Goal: Use online tool/utility: Use online tool/utility

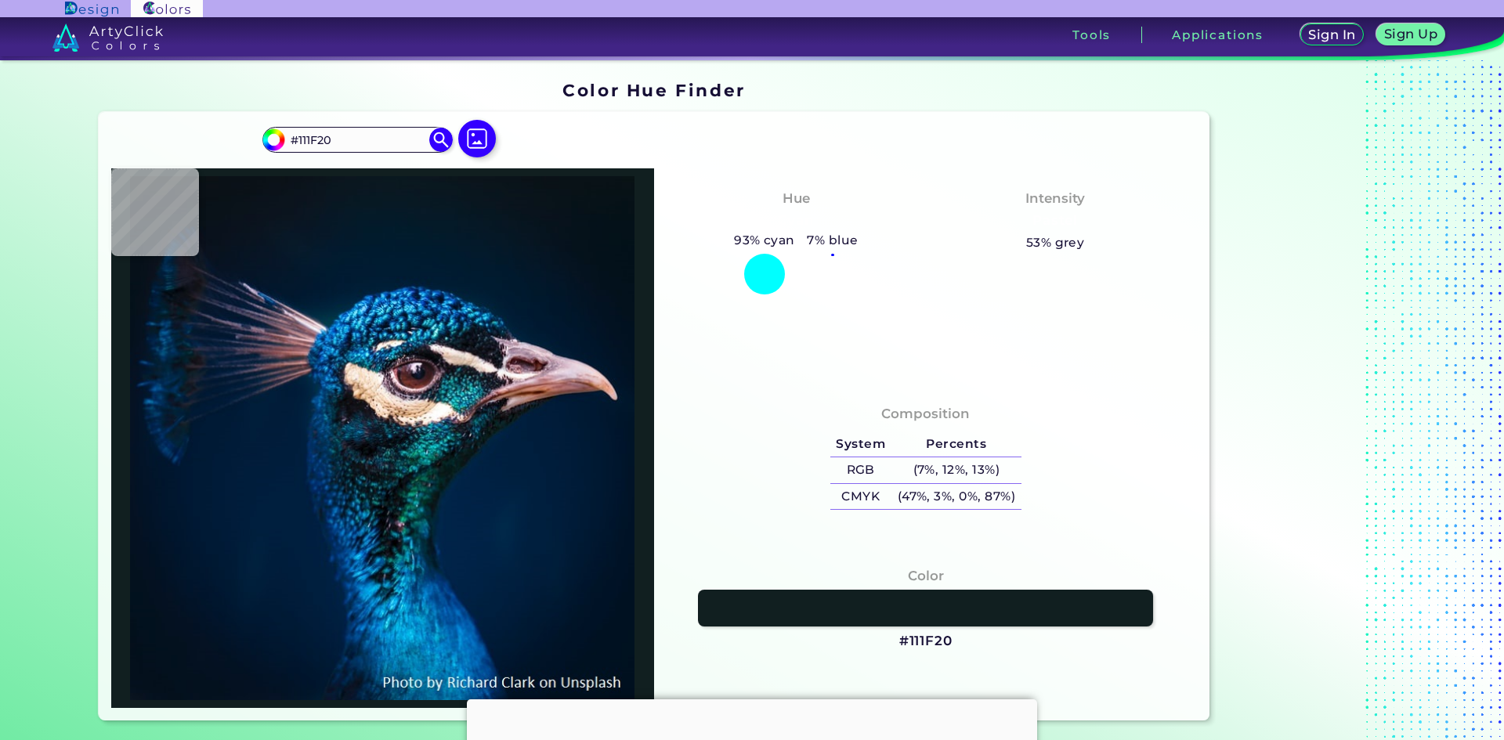
type input "#111a1d"
type input "#111A1D"
type input "#050604"
type input "#020505"
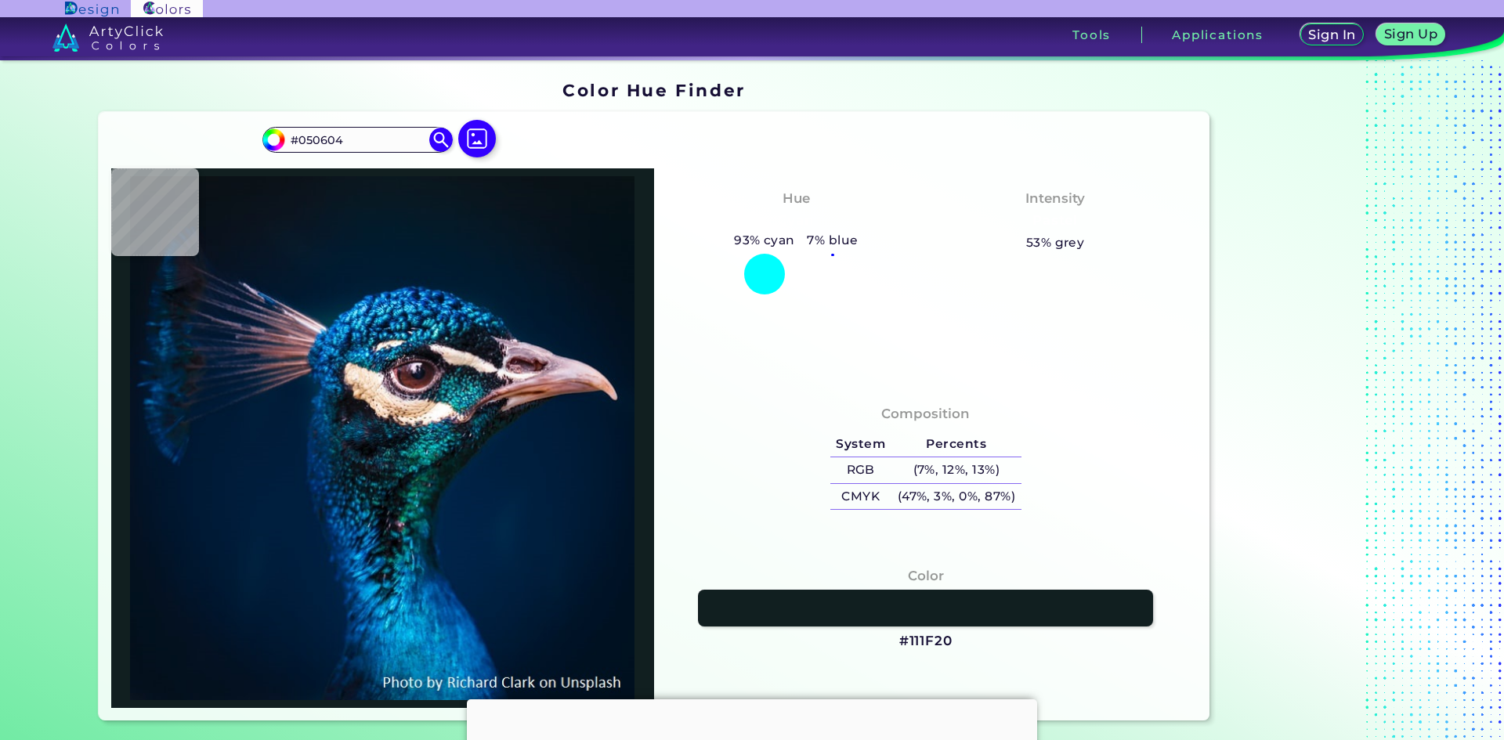
type input "#020505"
type input "#060a0d"
type input "#060A0D"
type input "#080f11"
type input "#080F11"
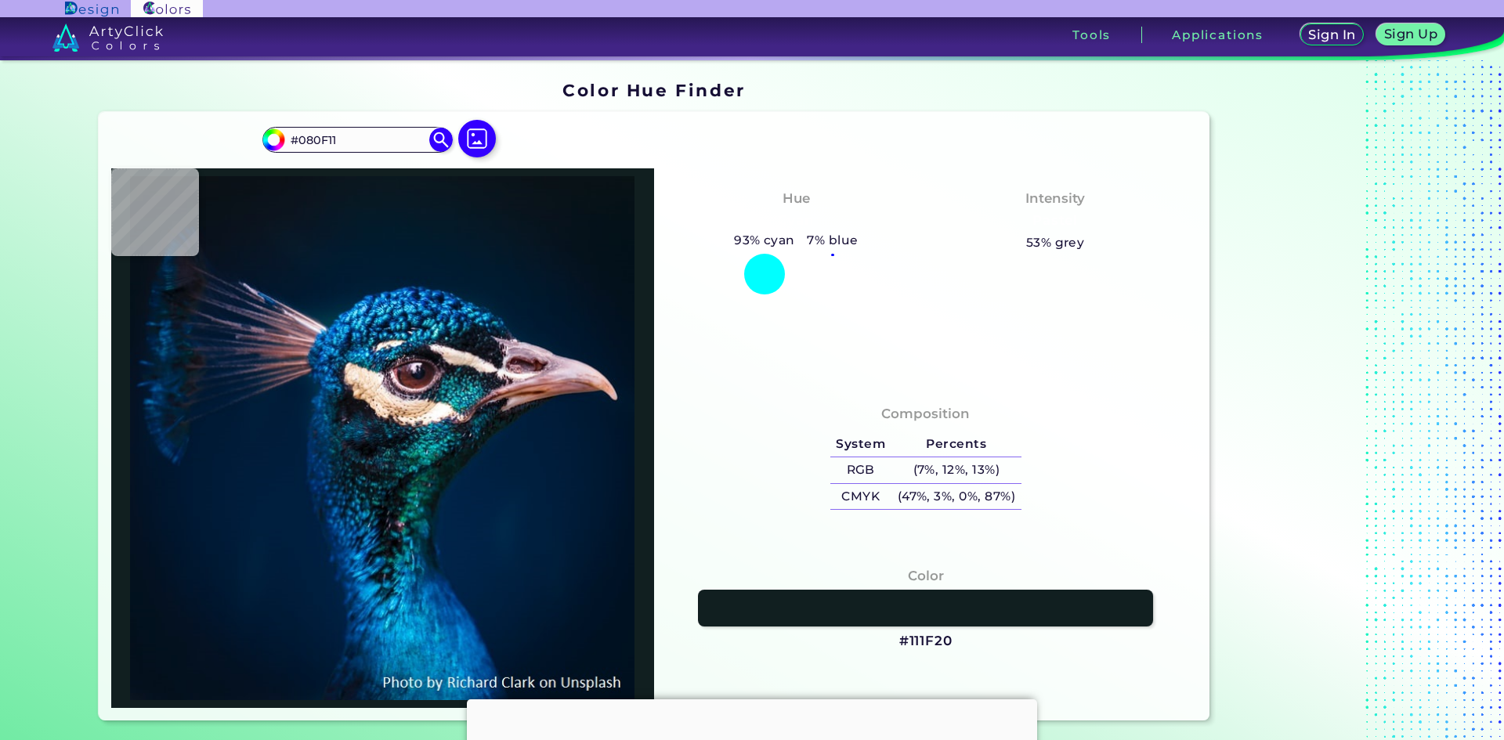
type input "#0b1919"
type input "#0B1919"
type input "#0a1d1b"
type input "#0A1D1B"
type input "#0a1817"
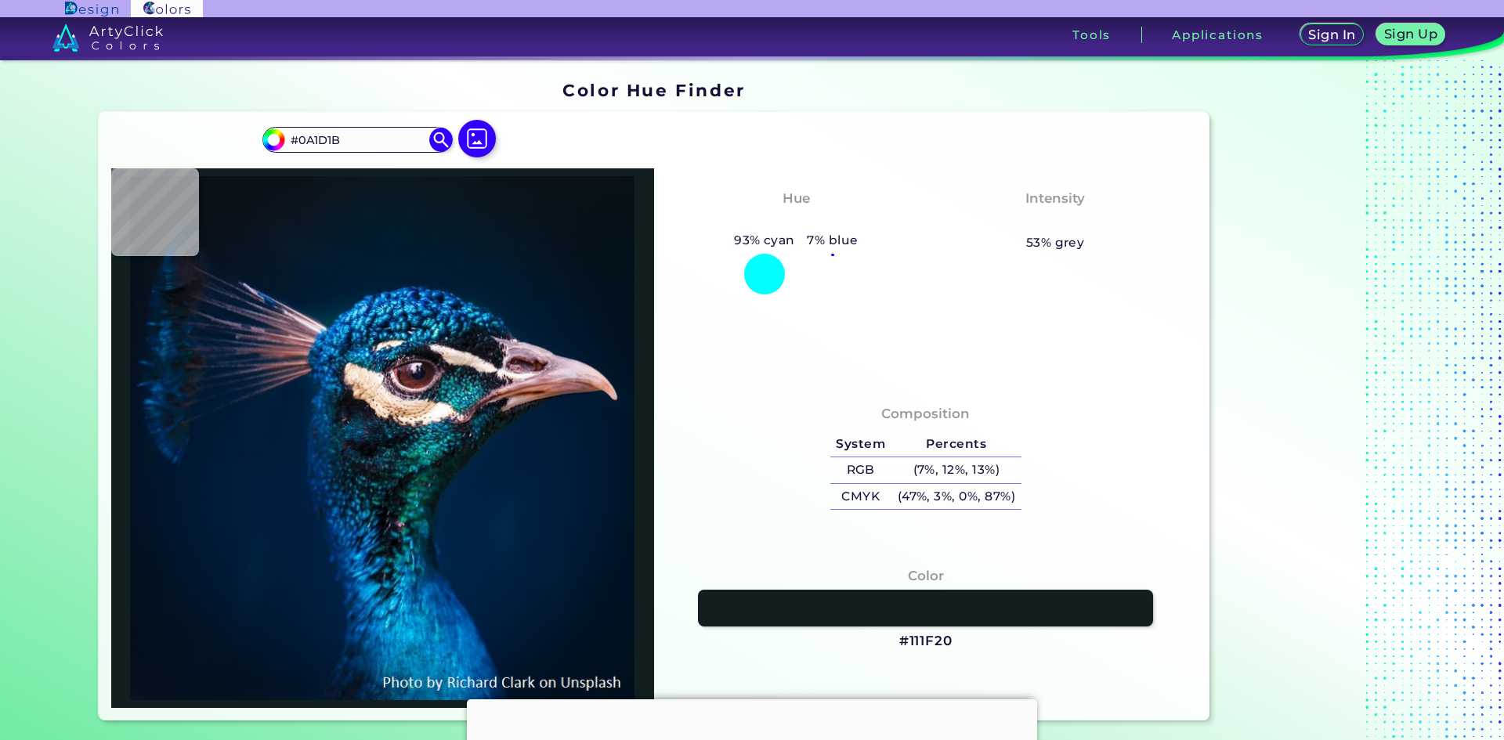
type input "#0A1817"
type input "#121319"
type input "#12171d"
type input "#12171D"
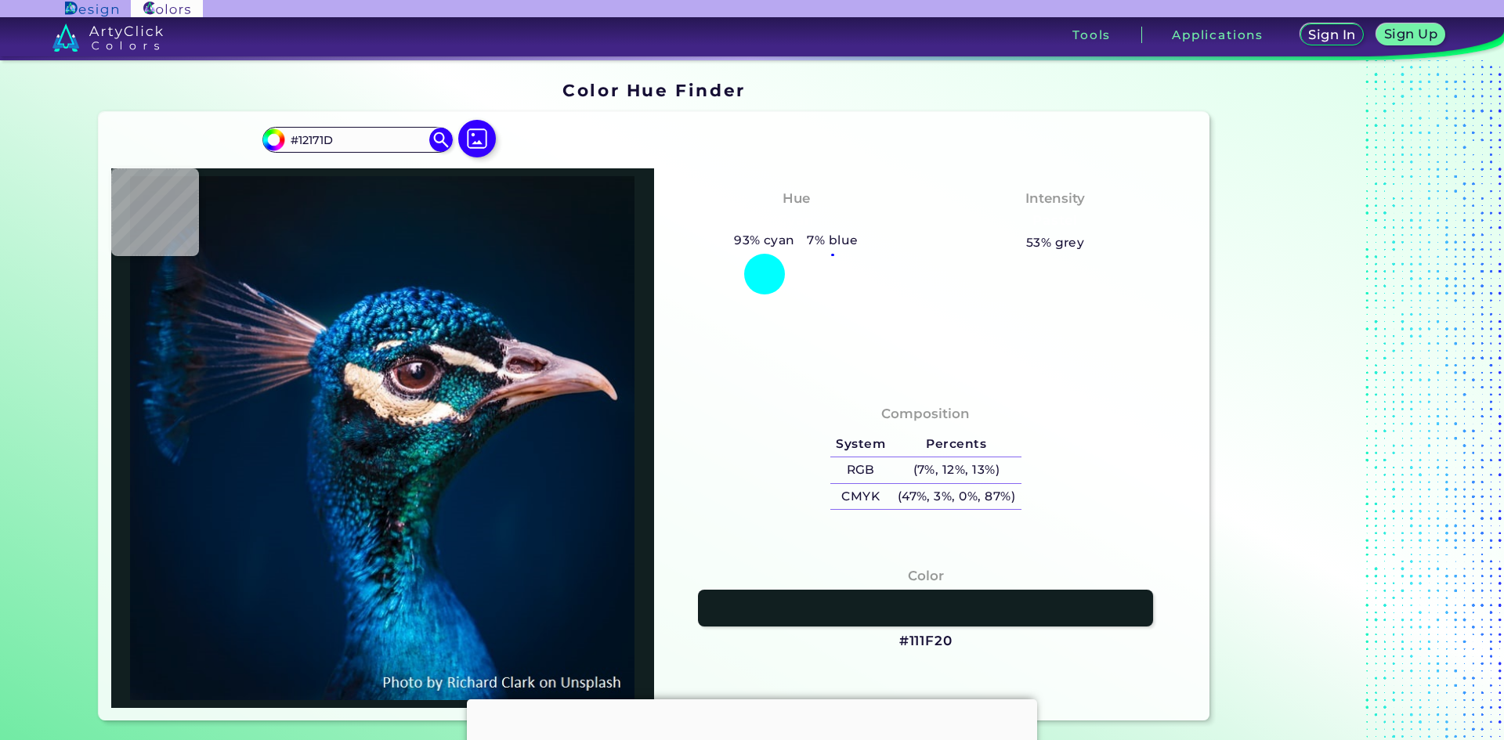
type input "#08171c"
type input "#08171C"
type input "#042325"
type input "#113b3d"
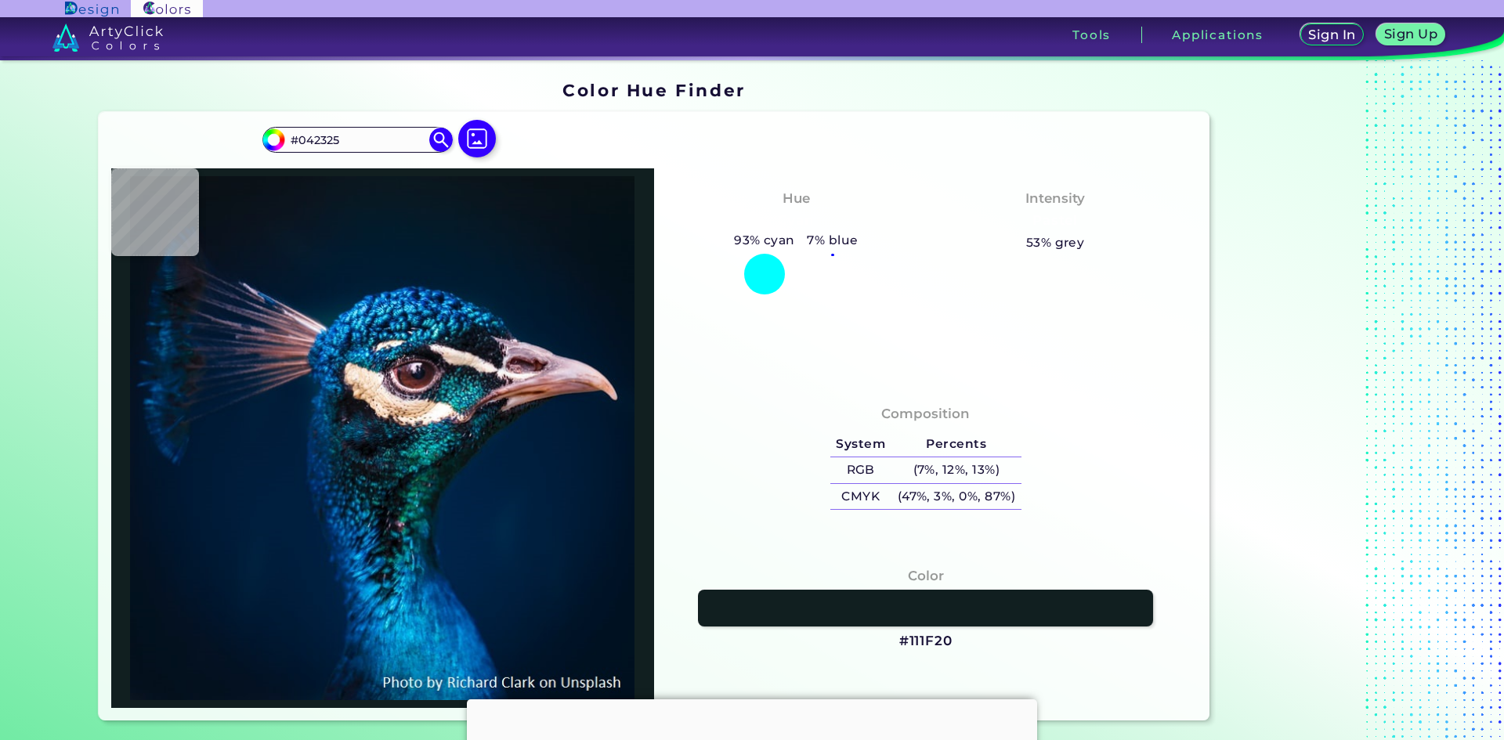
type input "#113B3D"
type input "#0c3030"
type input "#0C3030"
type input "#113336"
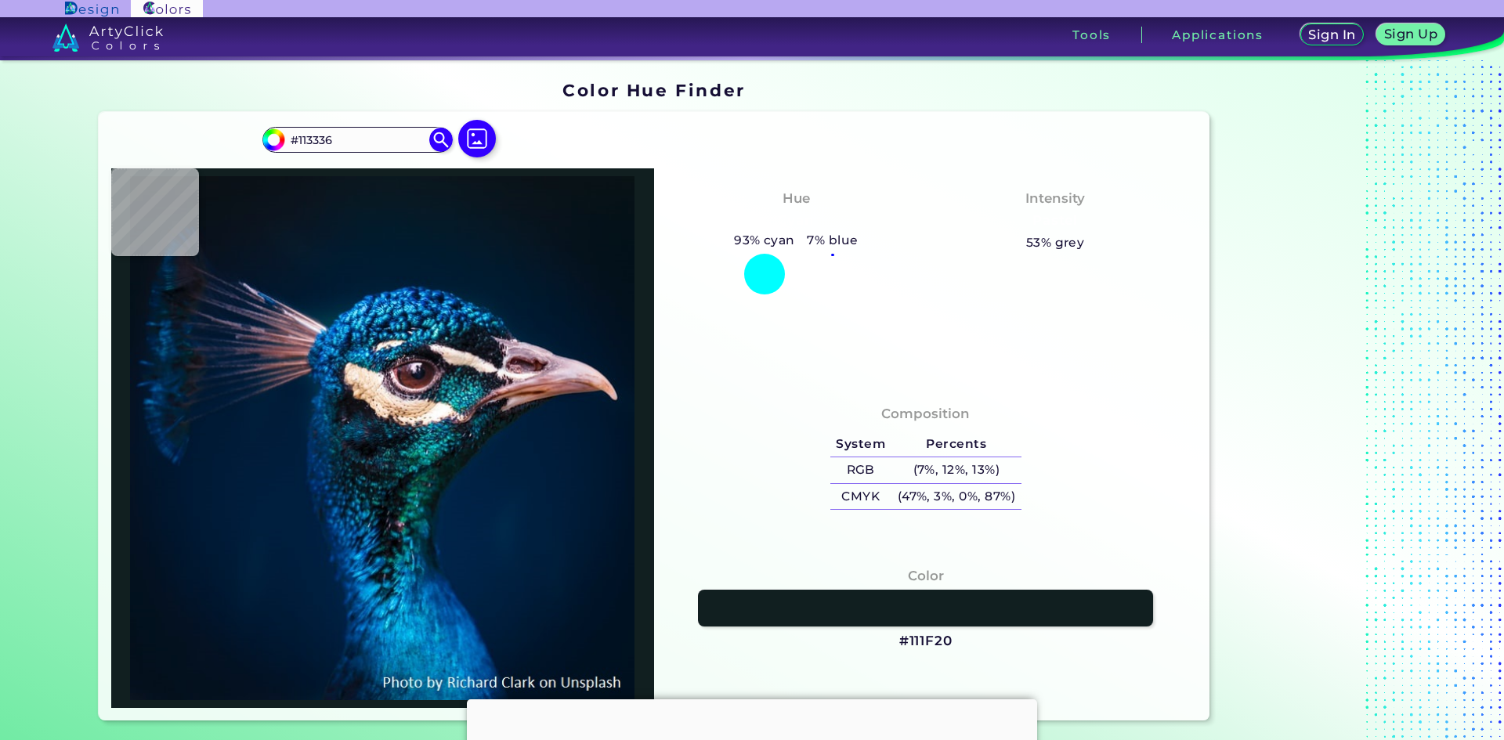
type input "#072128"
type input "#00131c"
type input "#00131C"
type input "#001a22"
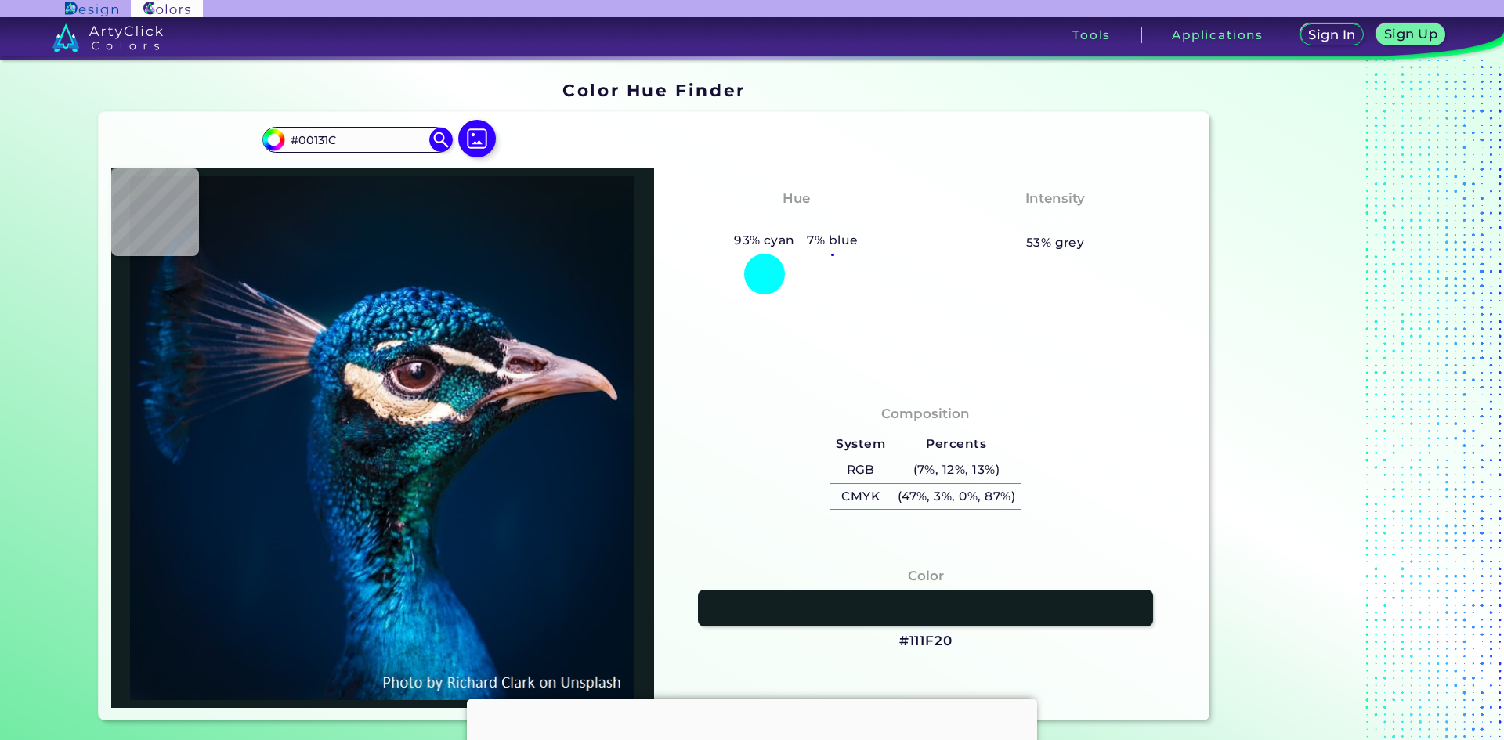
type input "#001A22"
type input "#022e36"
type input "#022E36"
type input "#155c62"
type input "#155C62"
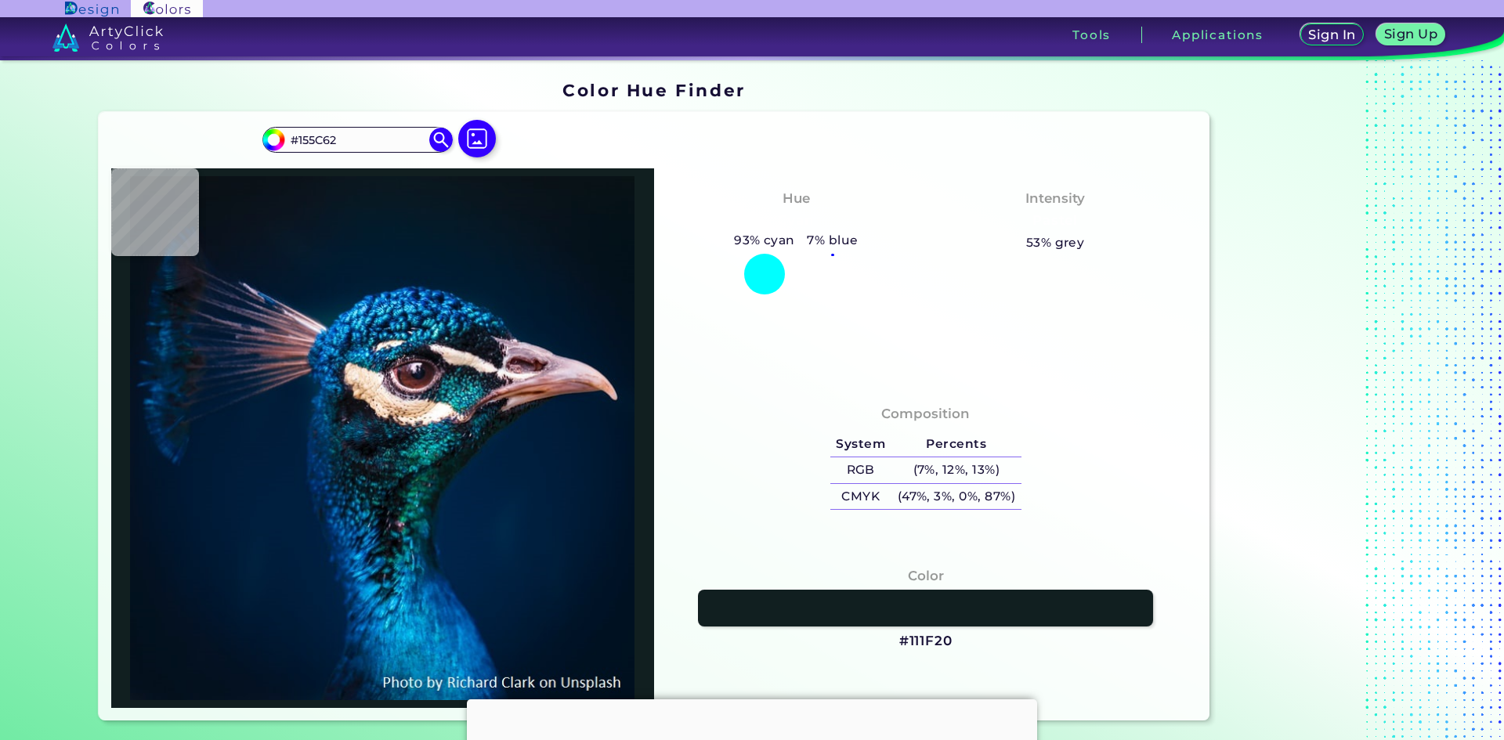
type input "#2699a1"
type input "#2699A1"
type input "#0a6670"
type input "#0A6670"
type input "#07586b"
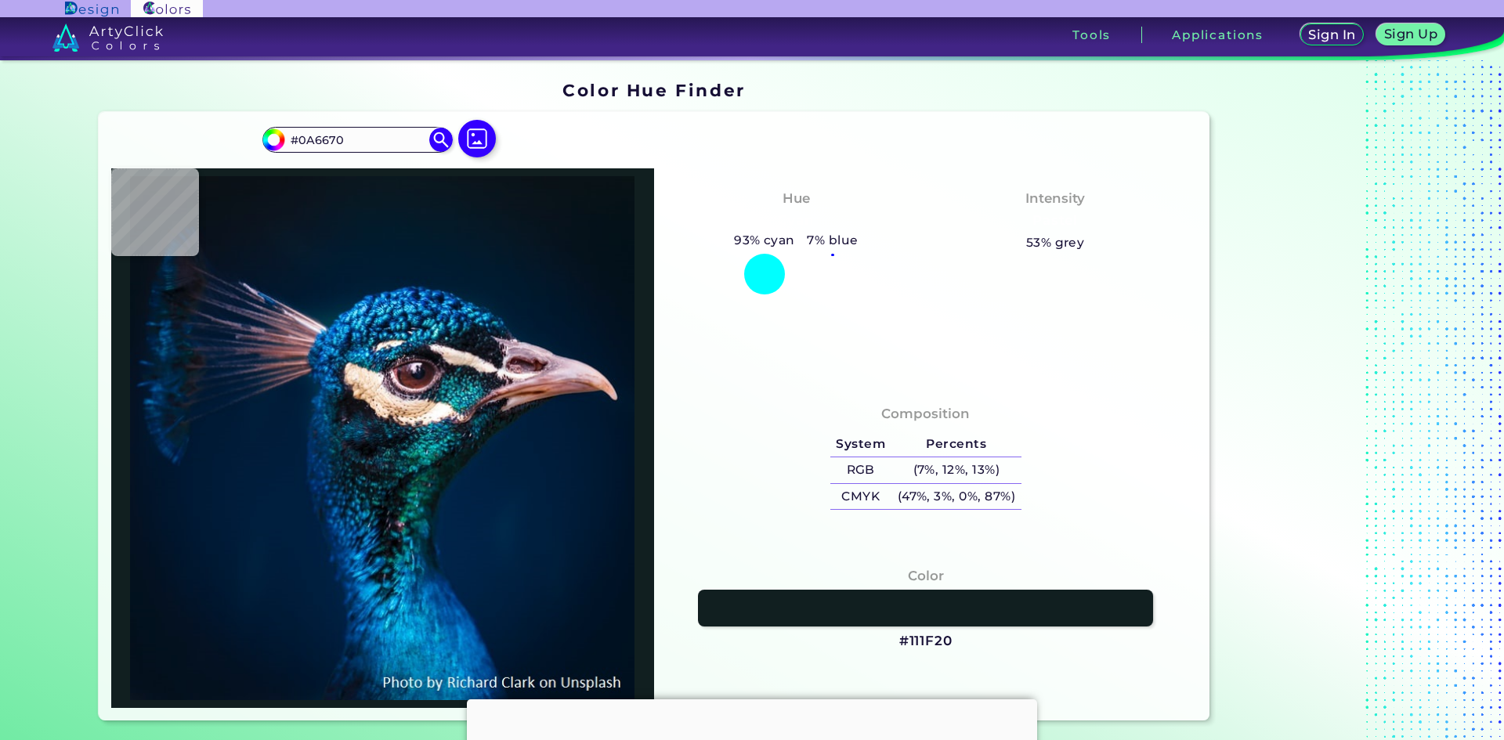
type input "#07586B"
type input "#19839a"
type input "#19839A"
type input "#138099"
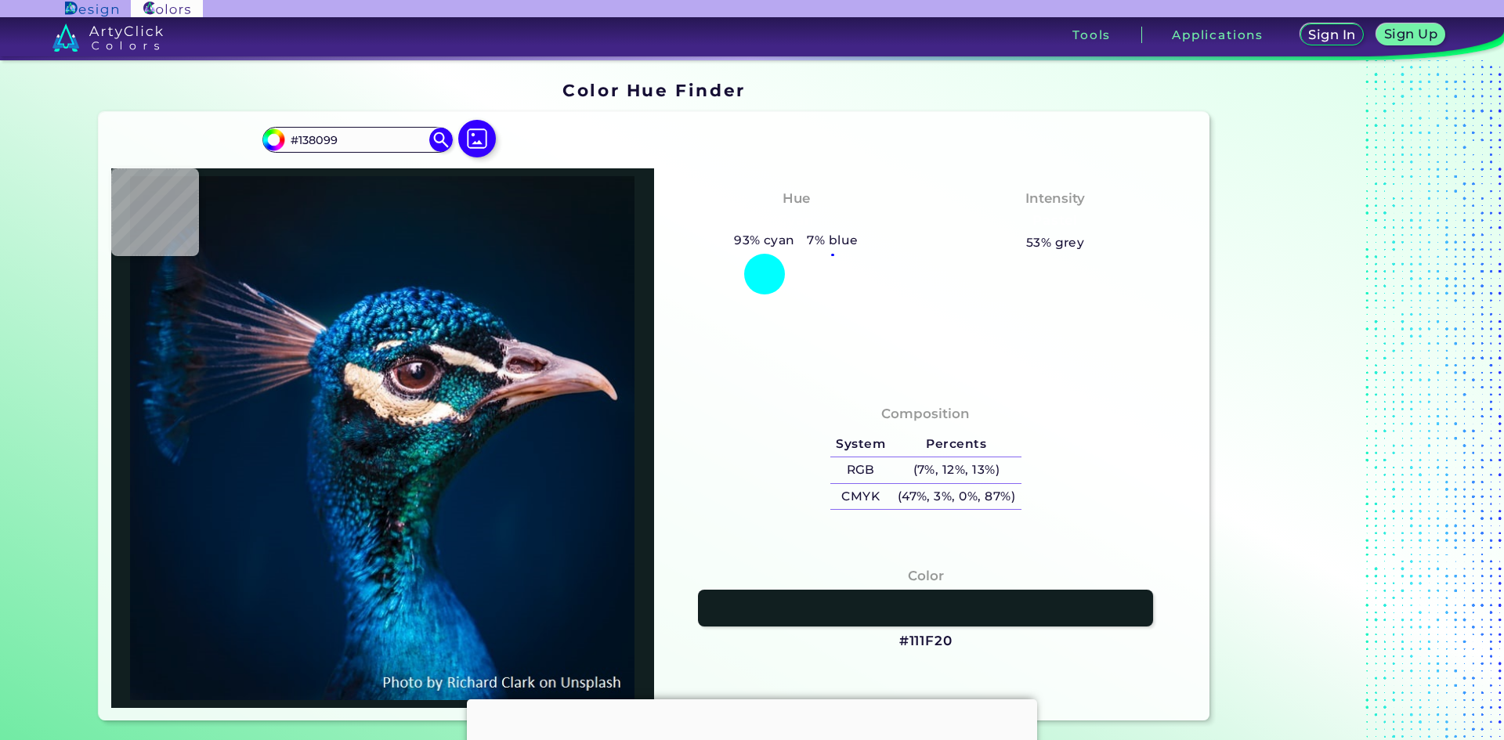
type input "#05616d"
type input "#05616D"
type input "#168788"
type input "#32b4aa"
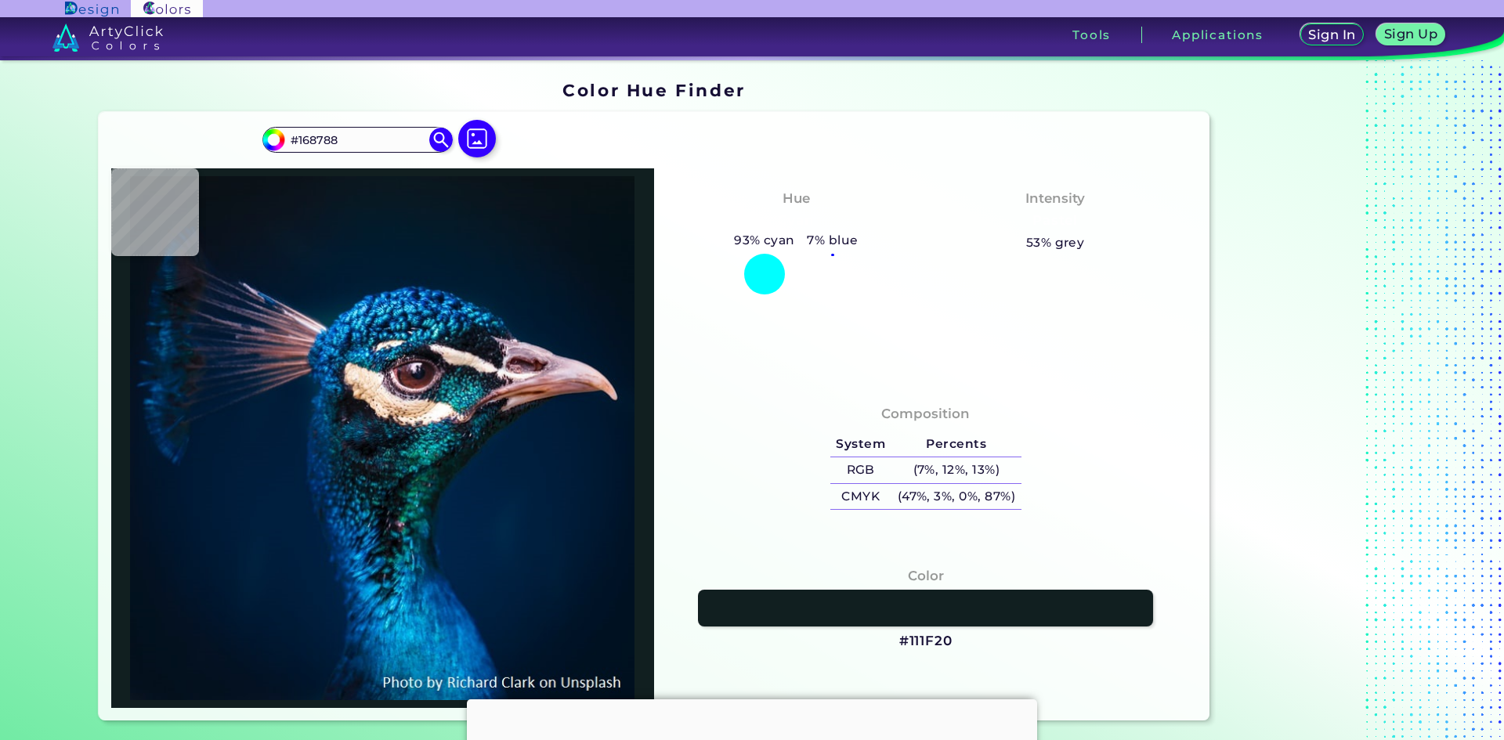
type input "#32B4AA"
type input "#279792"
type input "#1a6e73"
type input "#1A6E73"
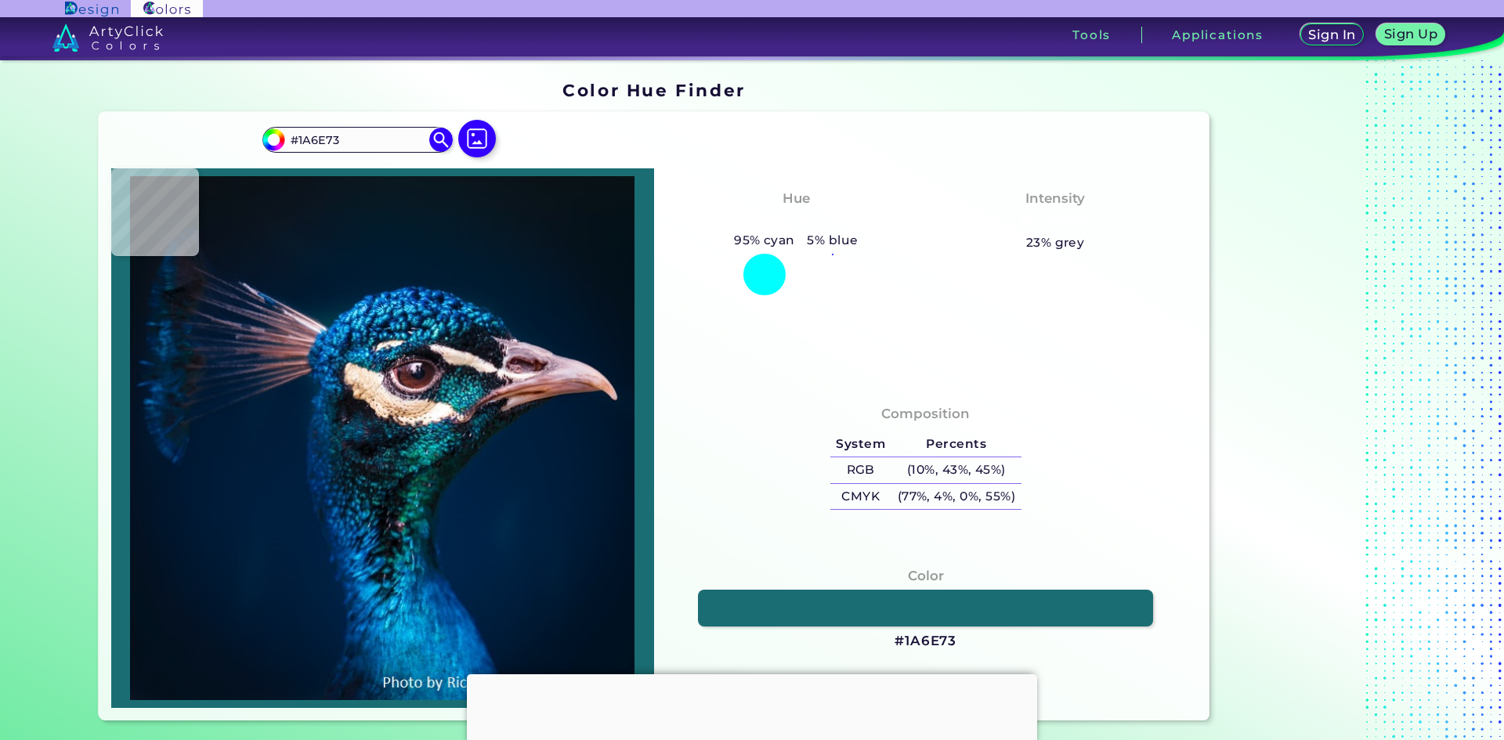
type input "#0a4c58"
type input "#0A4C58"
type input "#013748"
type input "#173c5b"
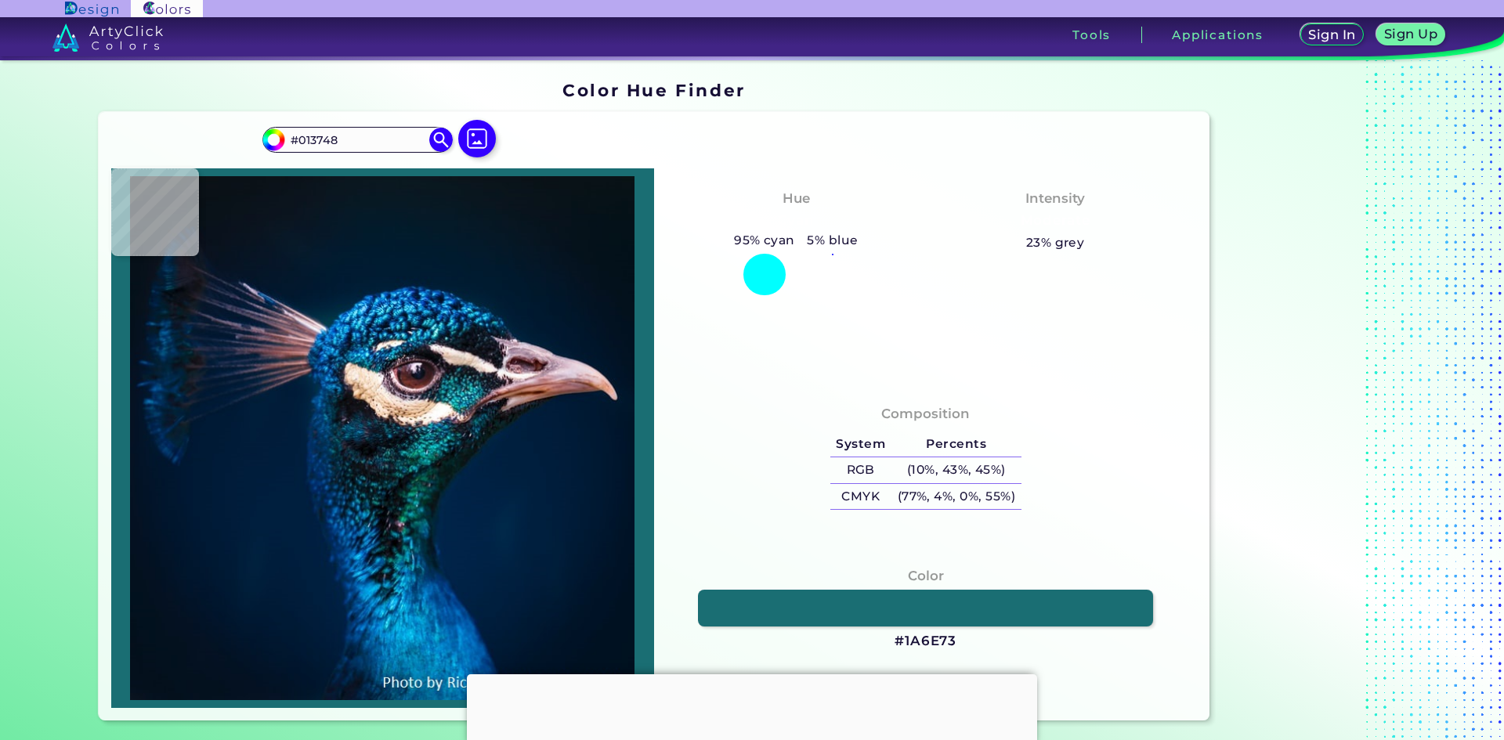
type input "#173C5B"
type input "#1d4a68"
type input "#1D4A68"
type input "#144f68"
type input "#144F68"
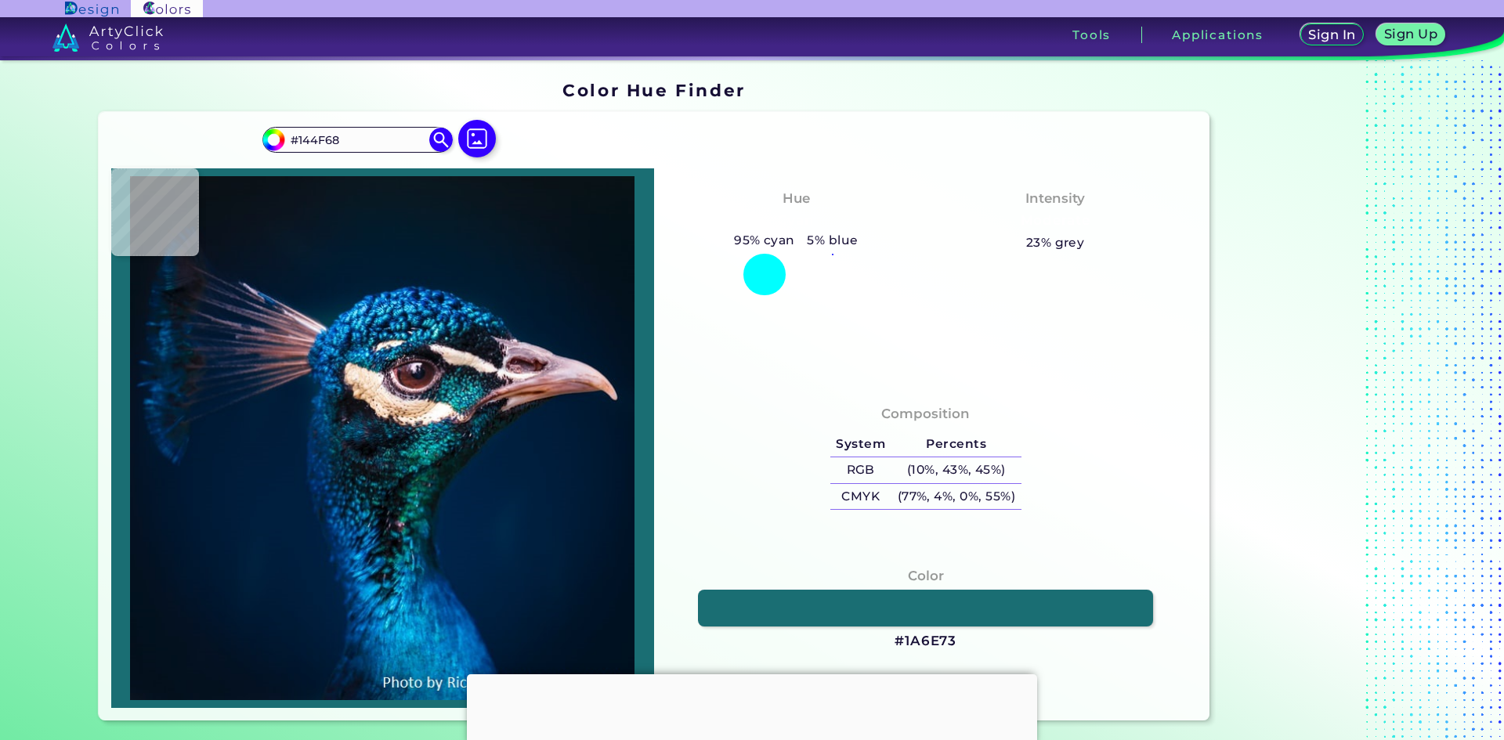
type input "#064d64"
type input "#064D64"
type input "#1b6980"
type input "#1B6980"
type input "#307c94"
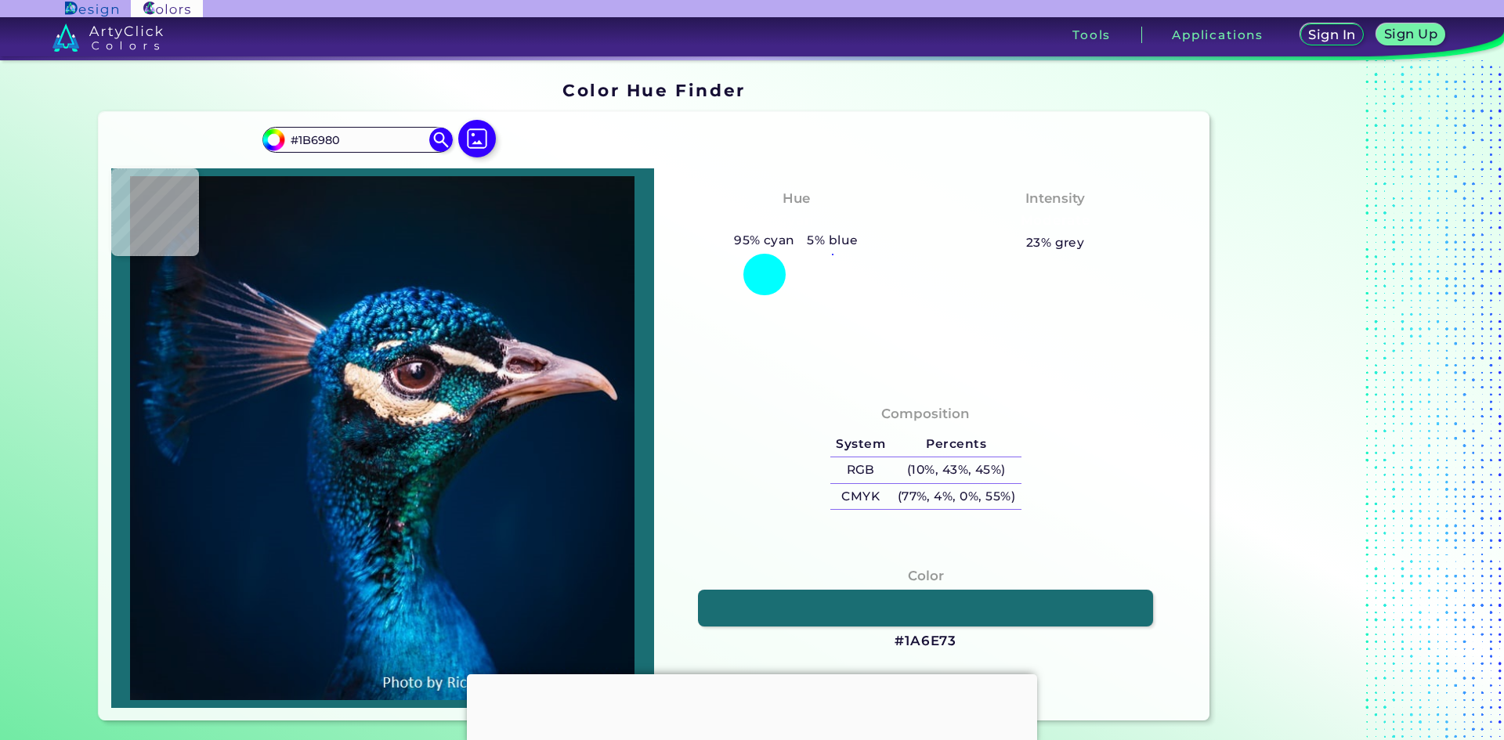
type input "#307C94"
type input "#10516d"
type input "#10516D"
type input "#03456a"
type input "#03456A"
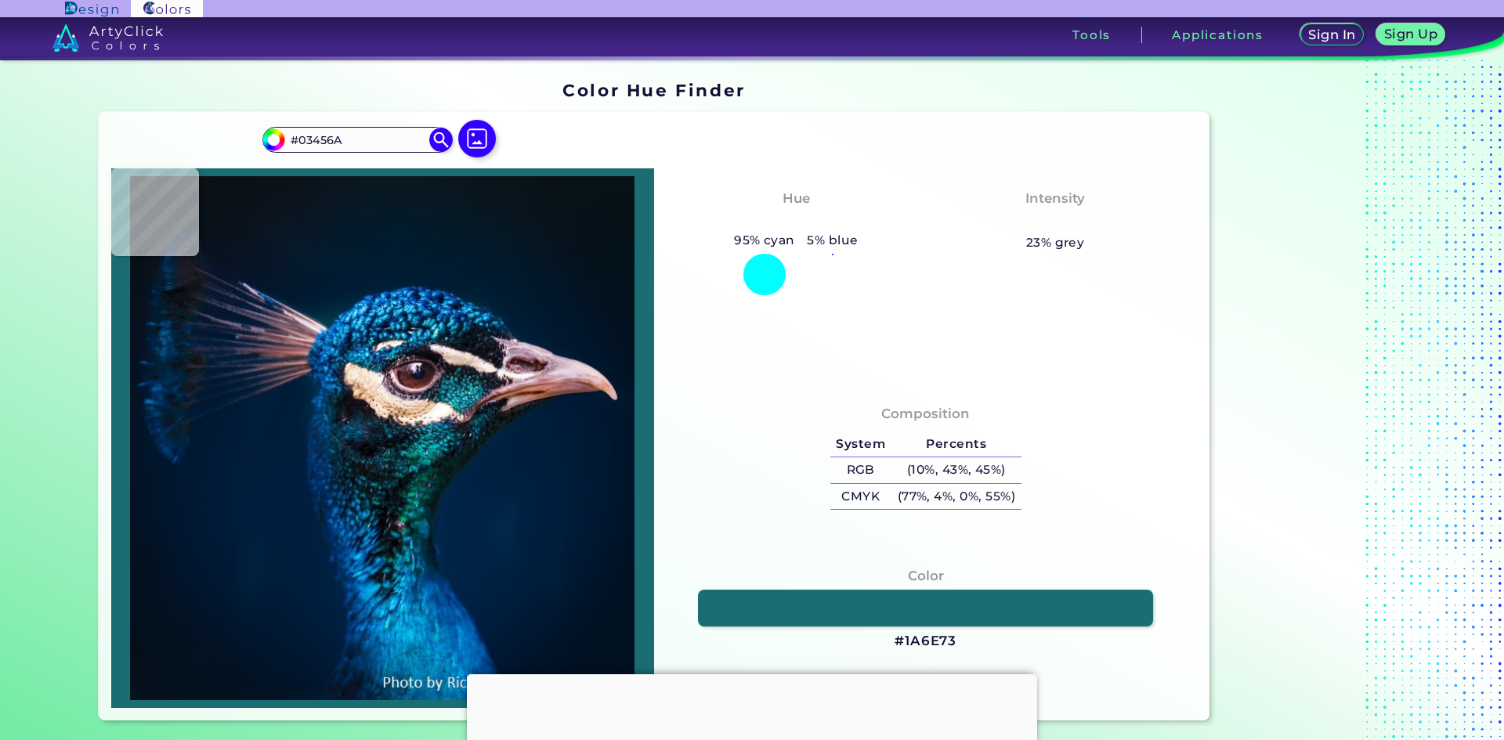
type input "#0c5b83"
type input "#0C5B83"
type input "#1b78a2"
type input "#1B78A2"
type input "#114a6f"
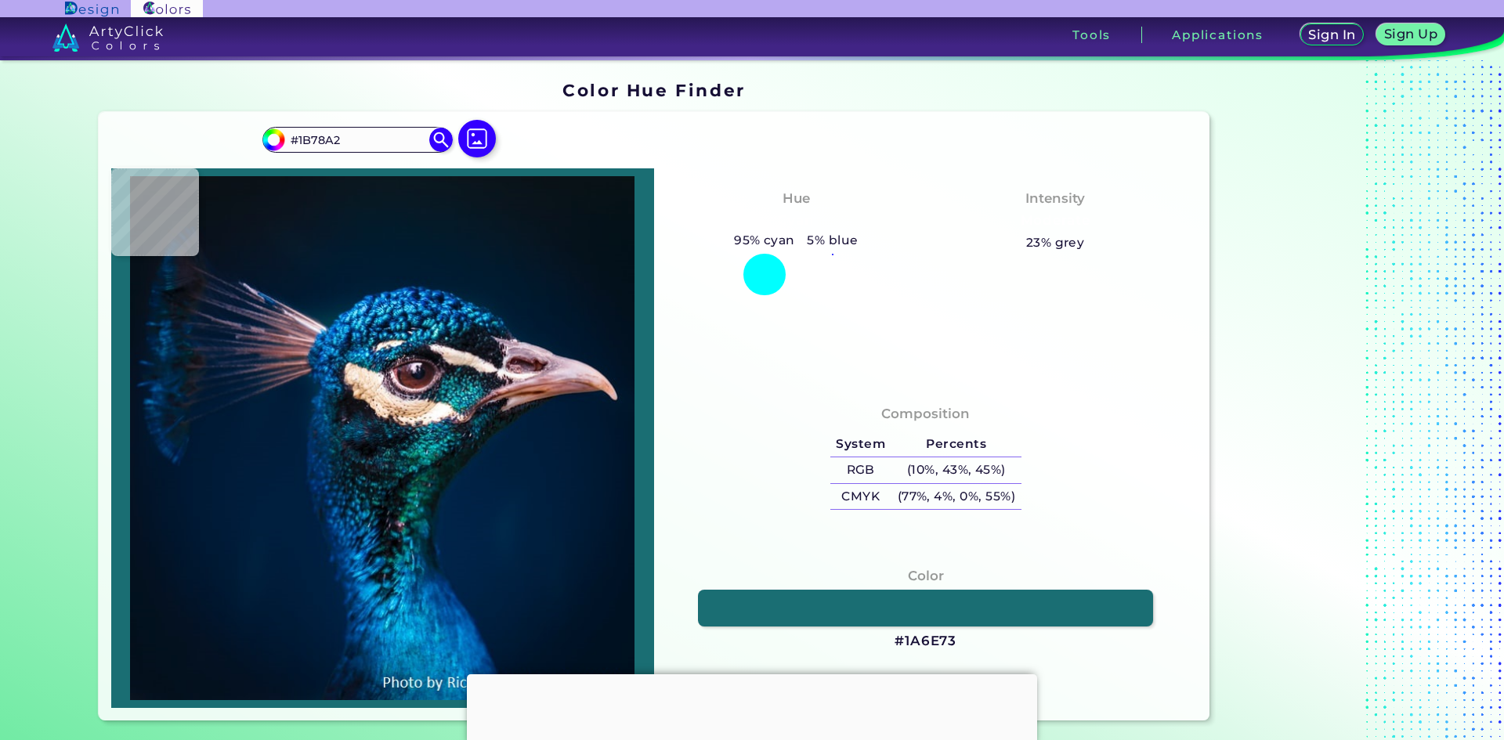
type input "#114A6F"
type input "#284e67"
type input "#284E67"
type input "#49889c"
type input "#49889C"
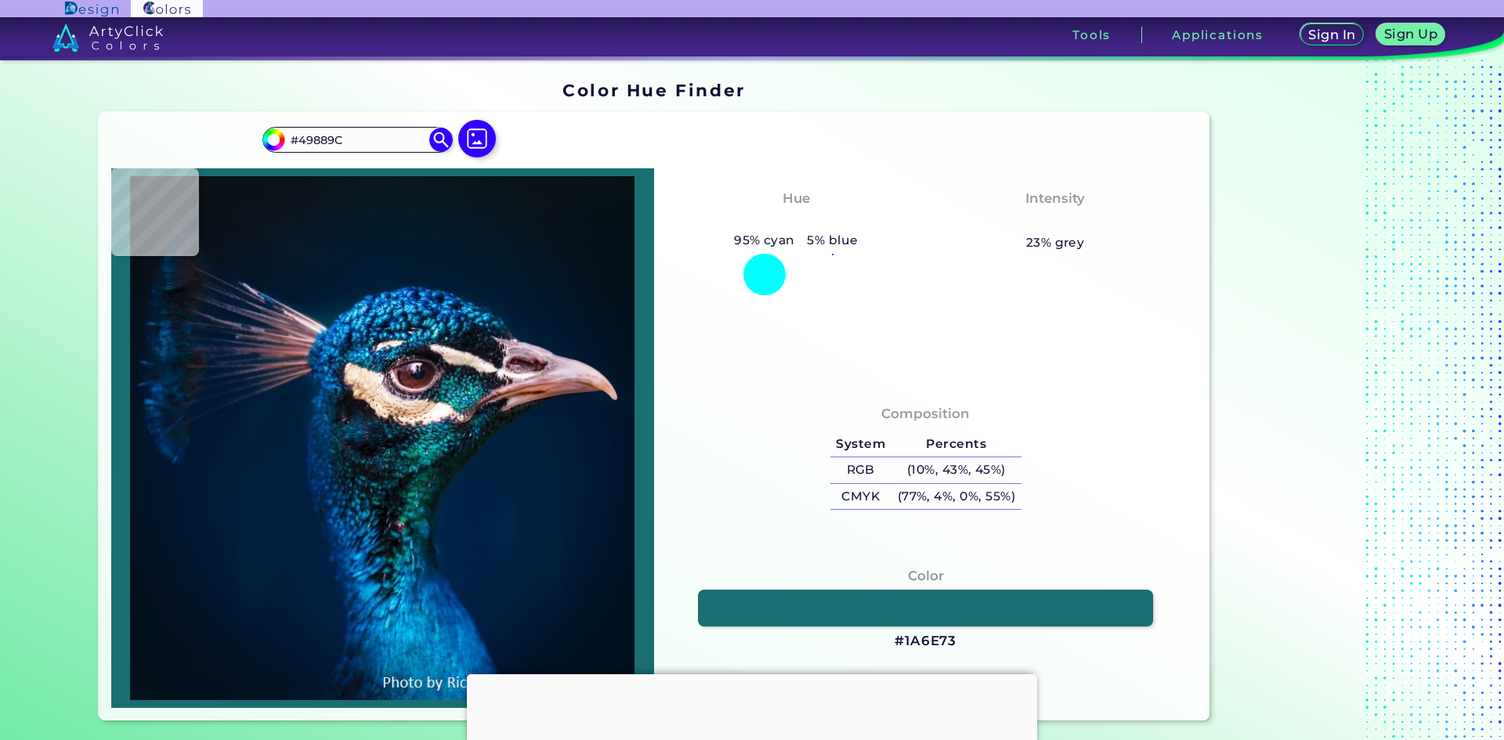
type input "#565d7a"
type input "#565D7A"
type input "#ceb1b7"
type input "#CEB1B7"
type input "#f7dfd6"
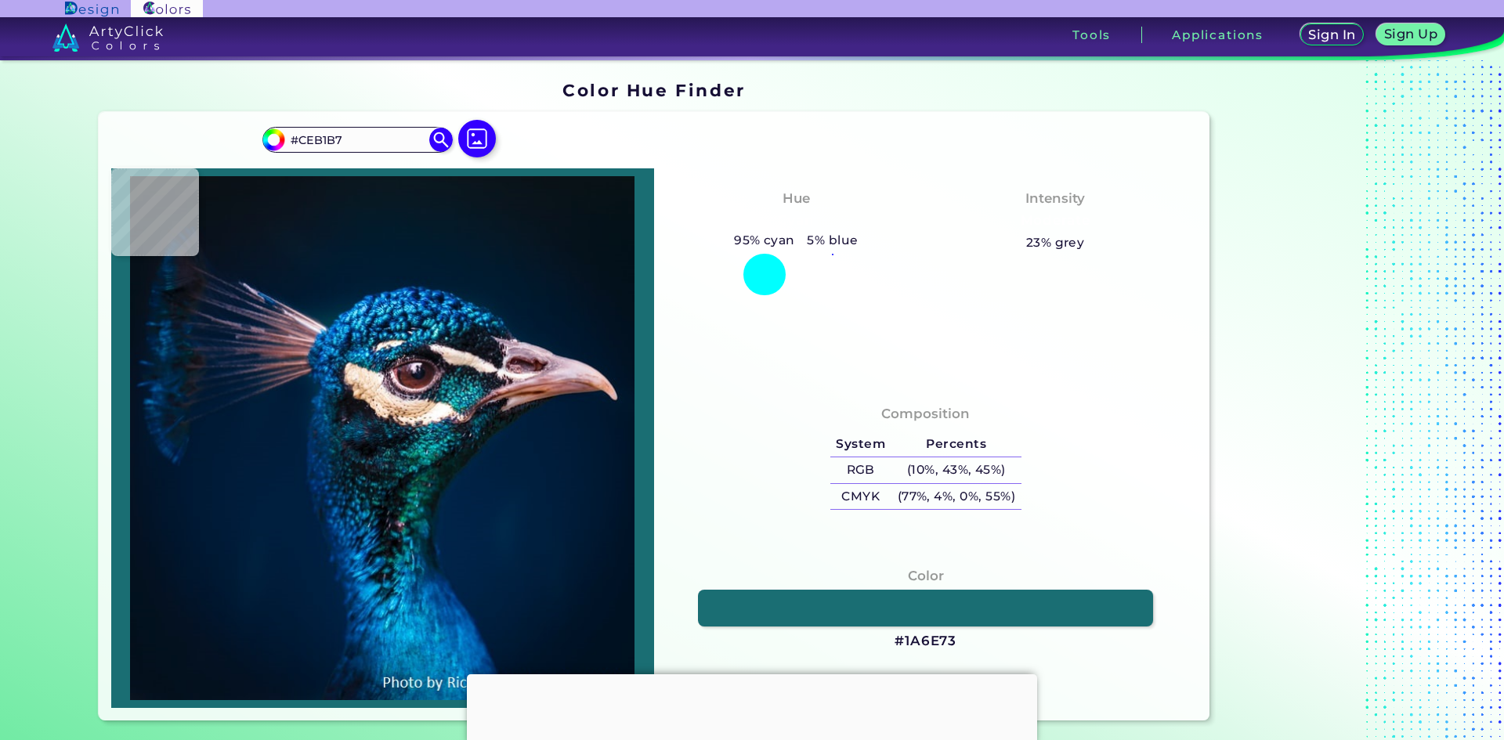
type input "#F7DFD6"
type input "#fffbf8"
type input "#FFFBF8"
type input "#fefefb"
type input "#FEFEFB"
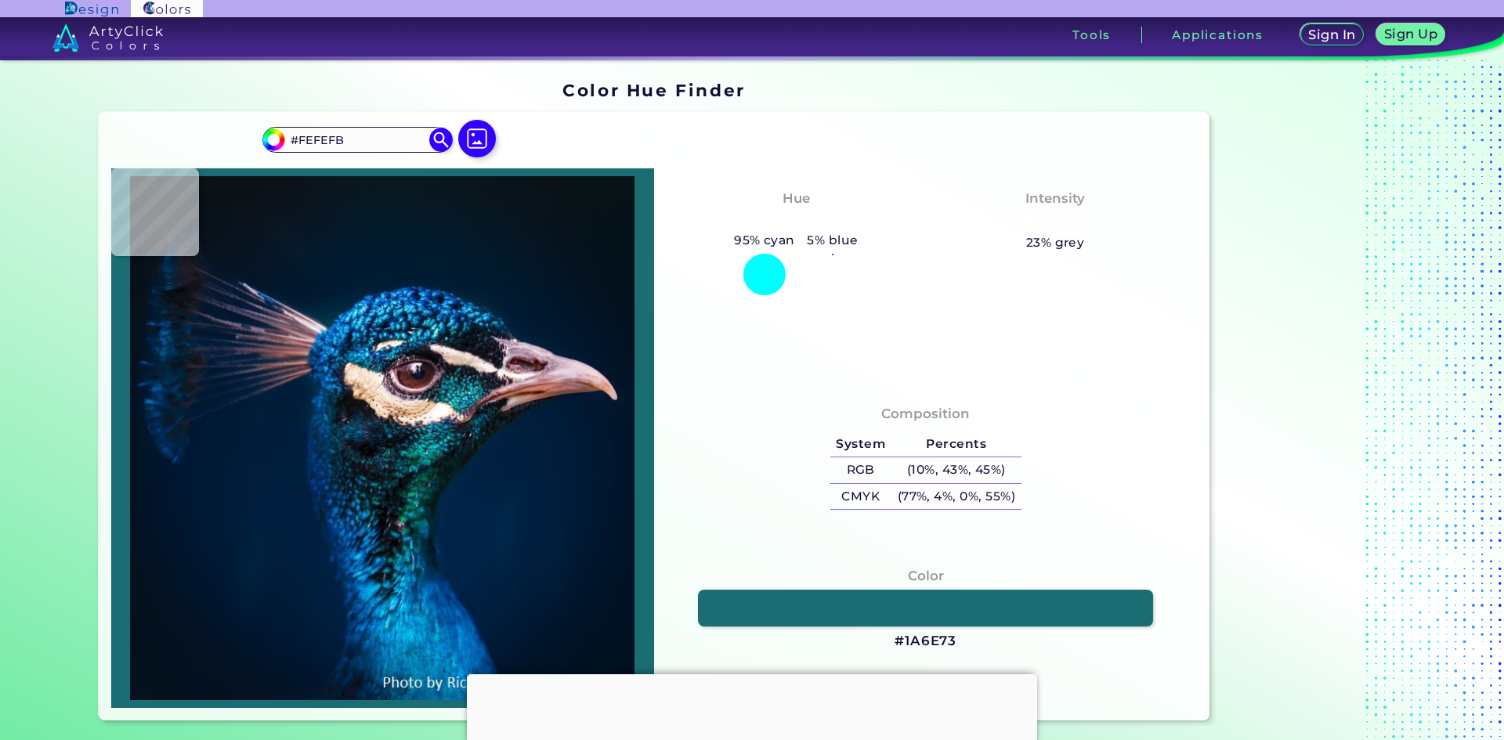
type input "#fdfefc"
type input "#FDFEFC"
type input "#fdfdfb"
type input "#FDFDFB"
type input "#fffcf7"
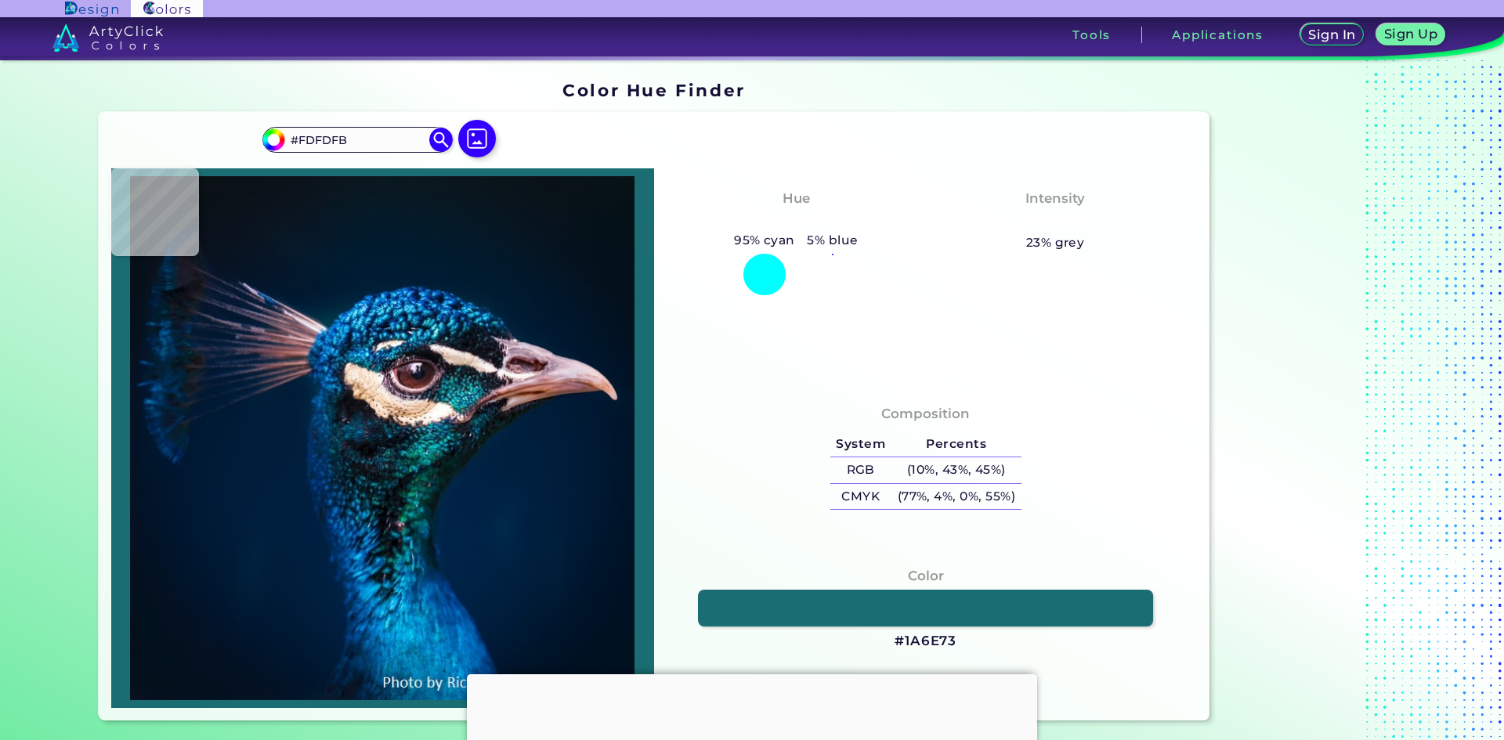
type input "#FFFCF7"
type input "#fefbf7"
type input "#FEFBF7"
type input "#fdf8f4"
type input "#FDF8F4"
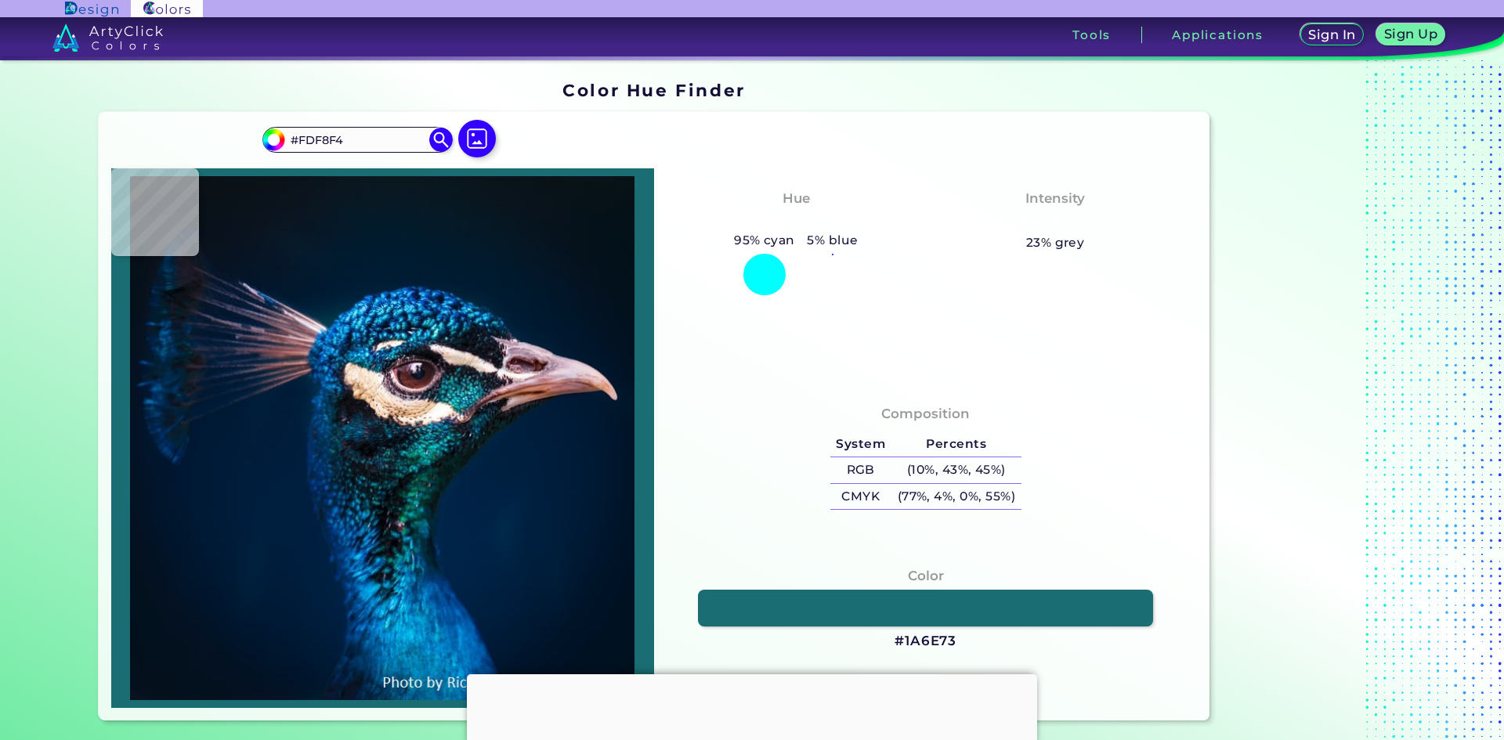
type input "#f7e9e6"
type input "#F7E9E6"
type input "#f3e8e3"
type input "#F3E8E3"
type input "#b8aea5"
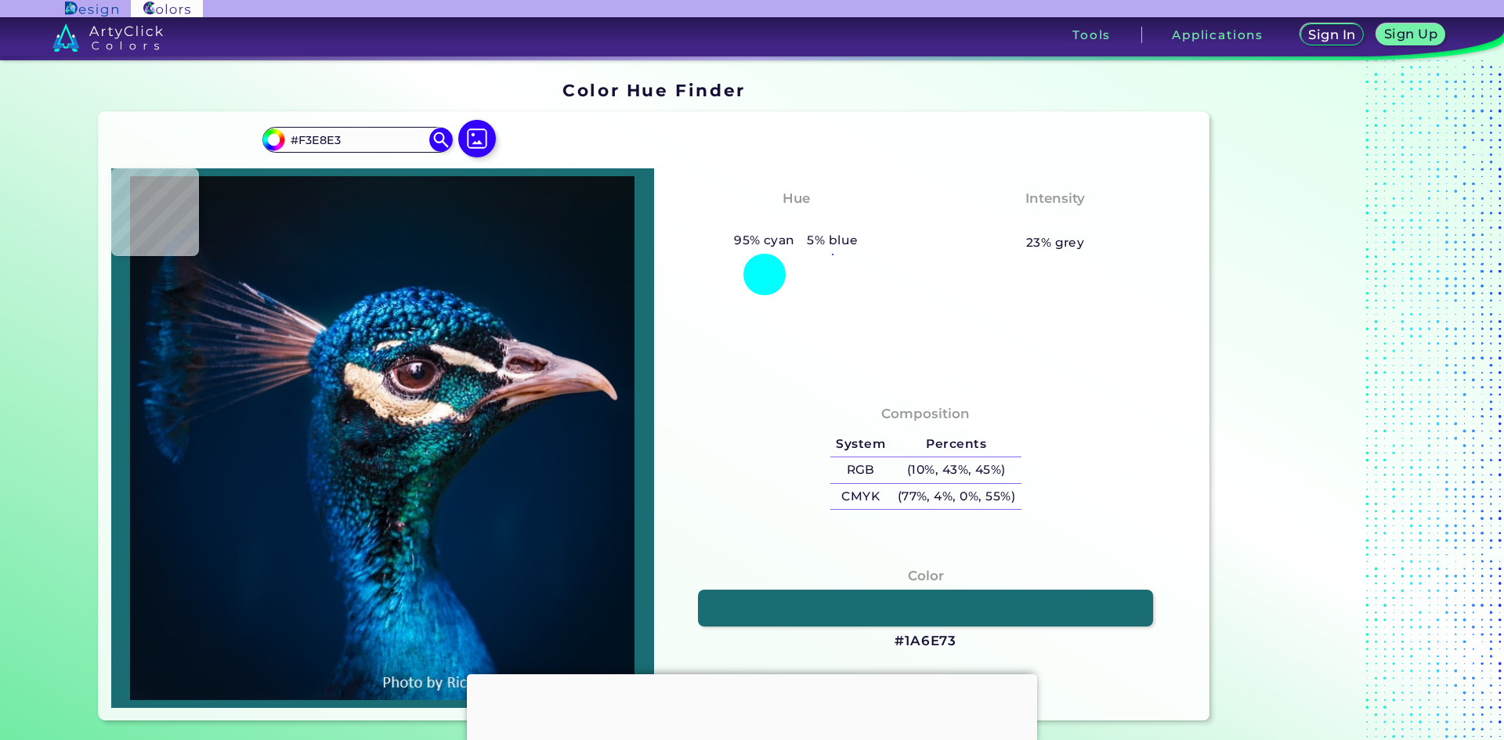
type input "#B8AEA5"
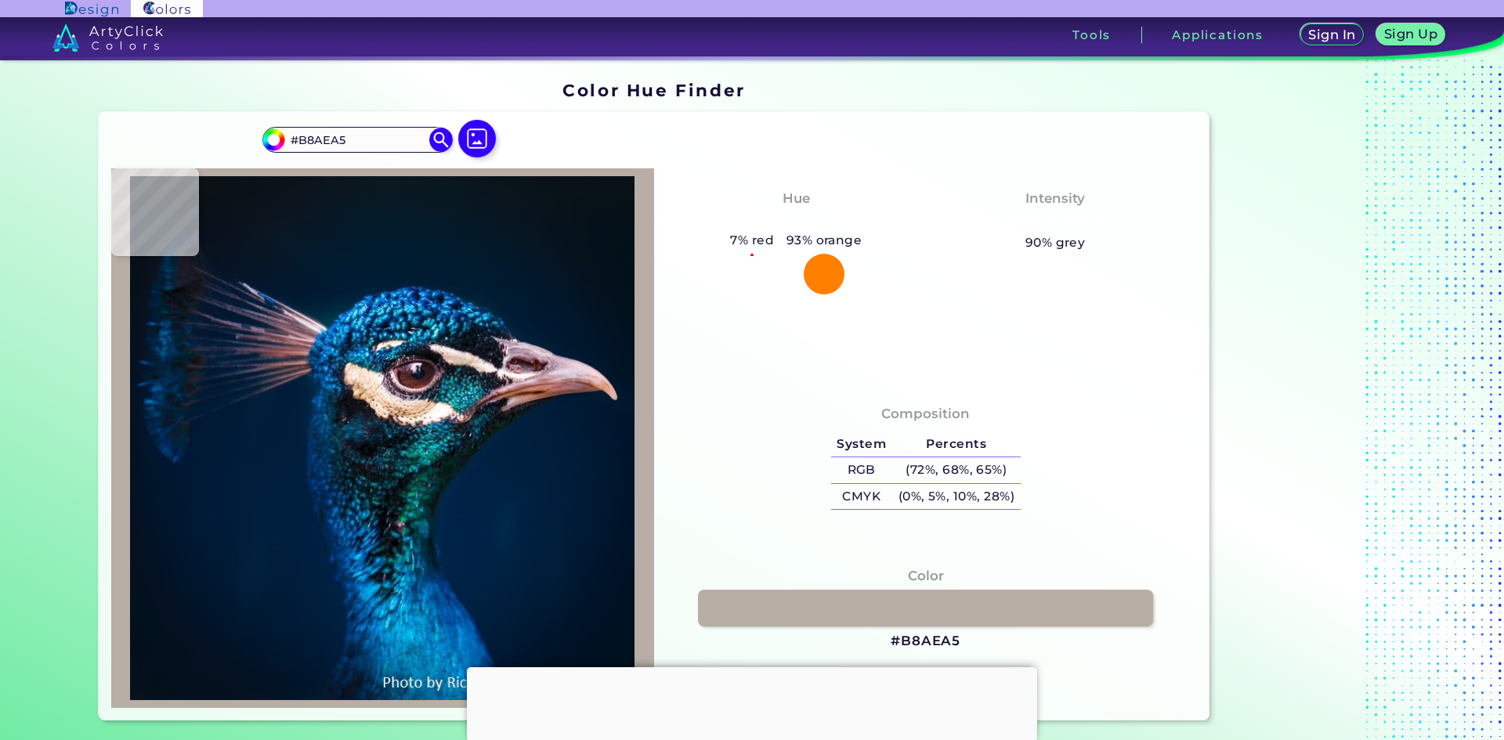
type input "#495550"
type input "#22342e"
type input "#22342E"
type input "#215352"
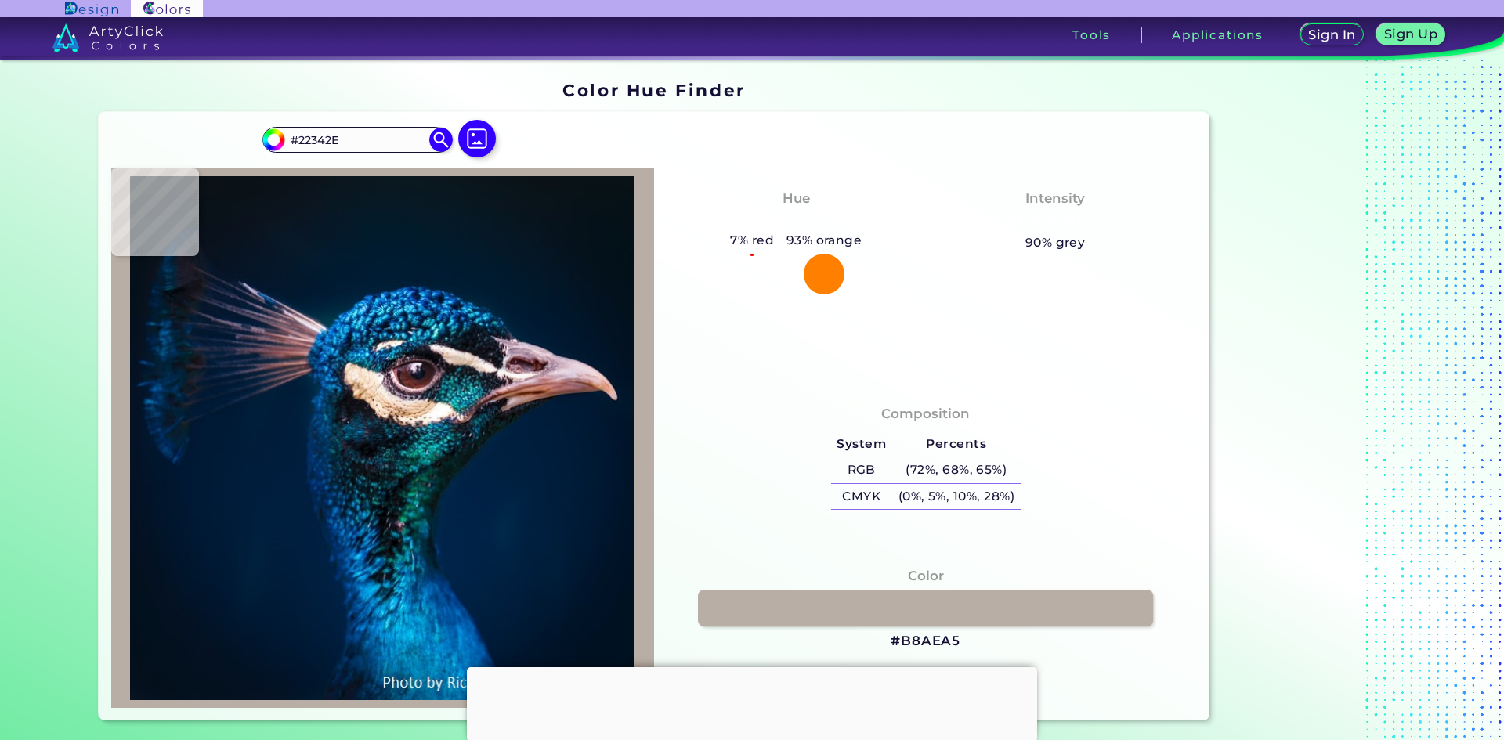
type input "#215352"
type input "#234647"
type input "#1f4c4f"
type input "#1F4C4F"
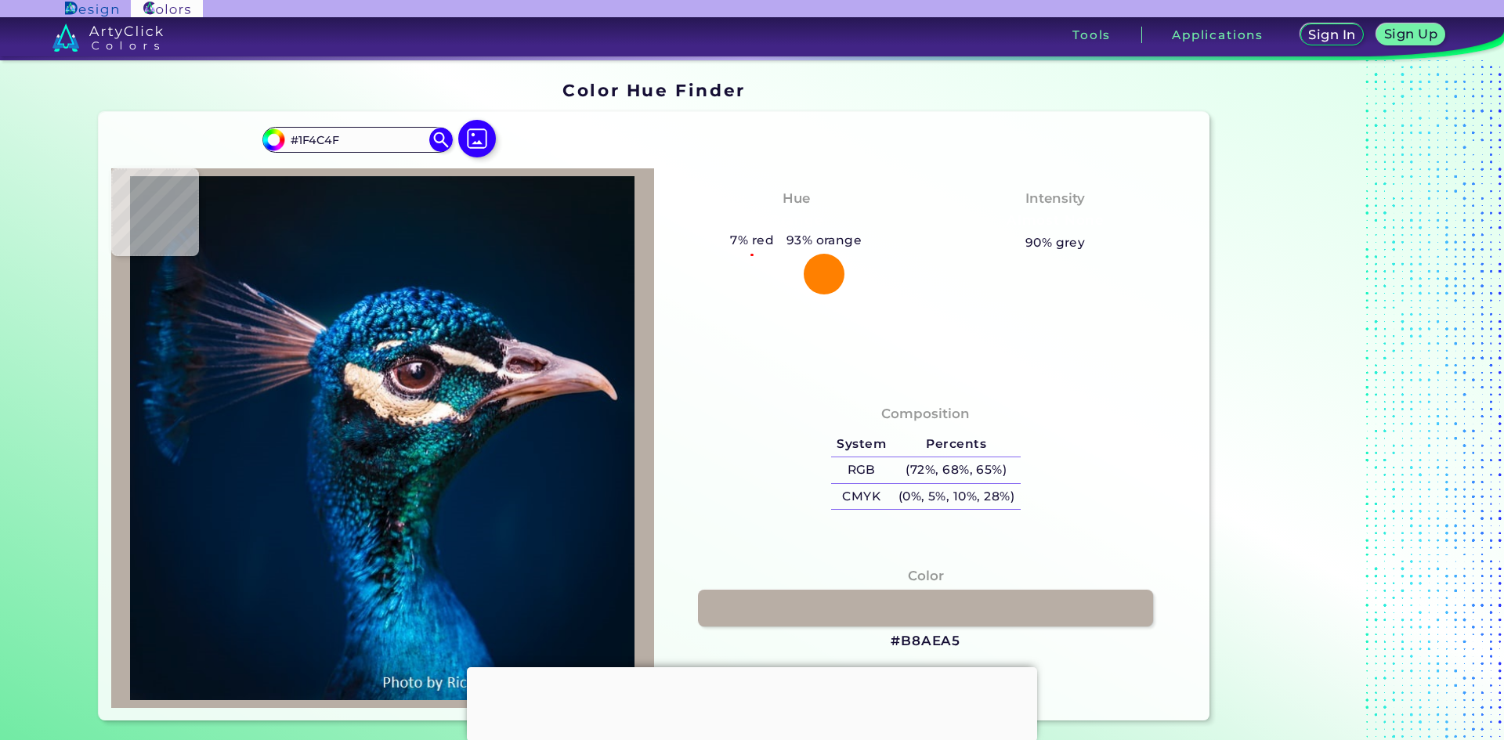
type input "#1e3136"
type input "#1E3136"
type input "#32444d"
type input "#32444D"
type input "#87909a"
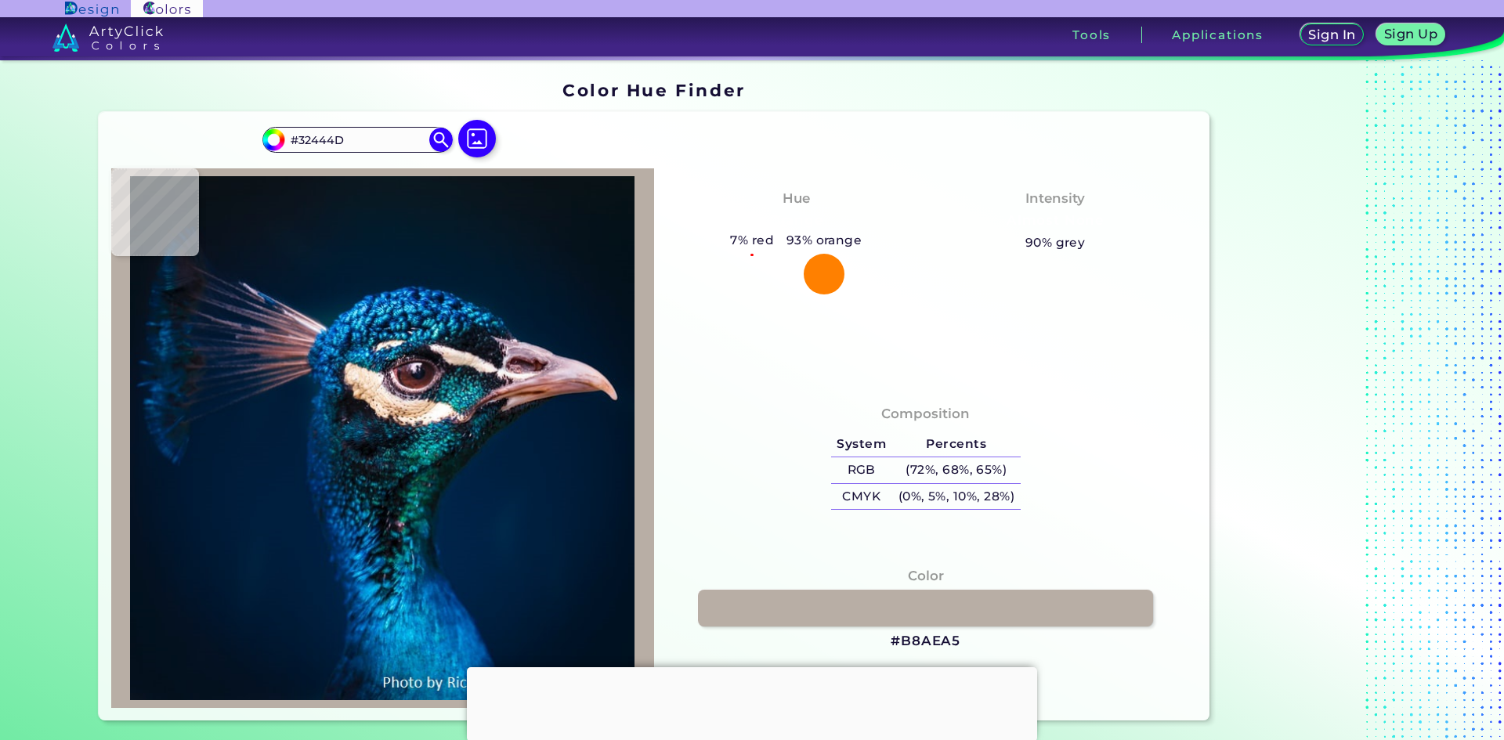
type input "#87909A"
type input "#5c606c"
type input "#5C606C"
type input "#061727"
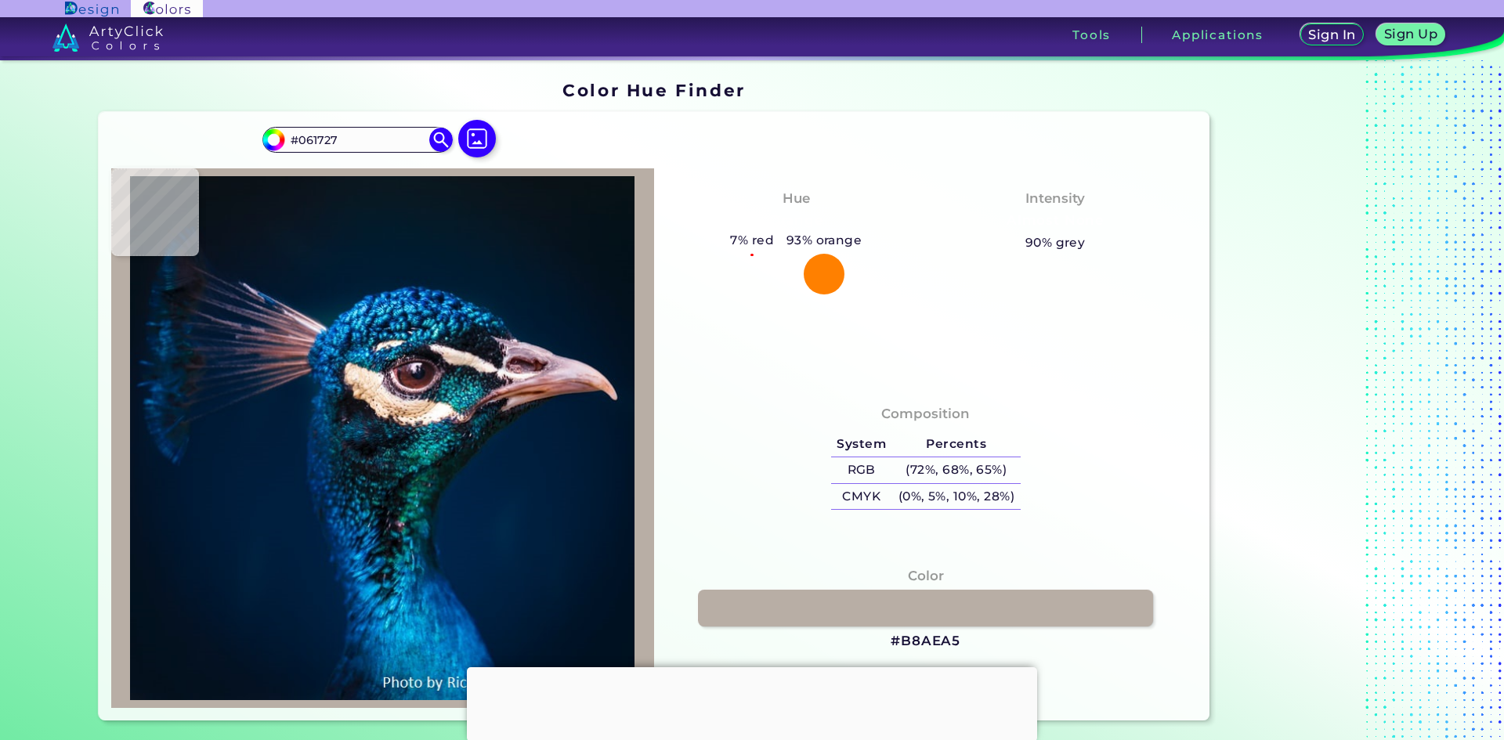
type input "#081020"
type input "#151524"
type input "#191e31"
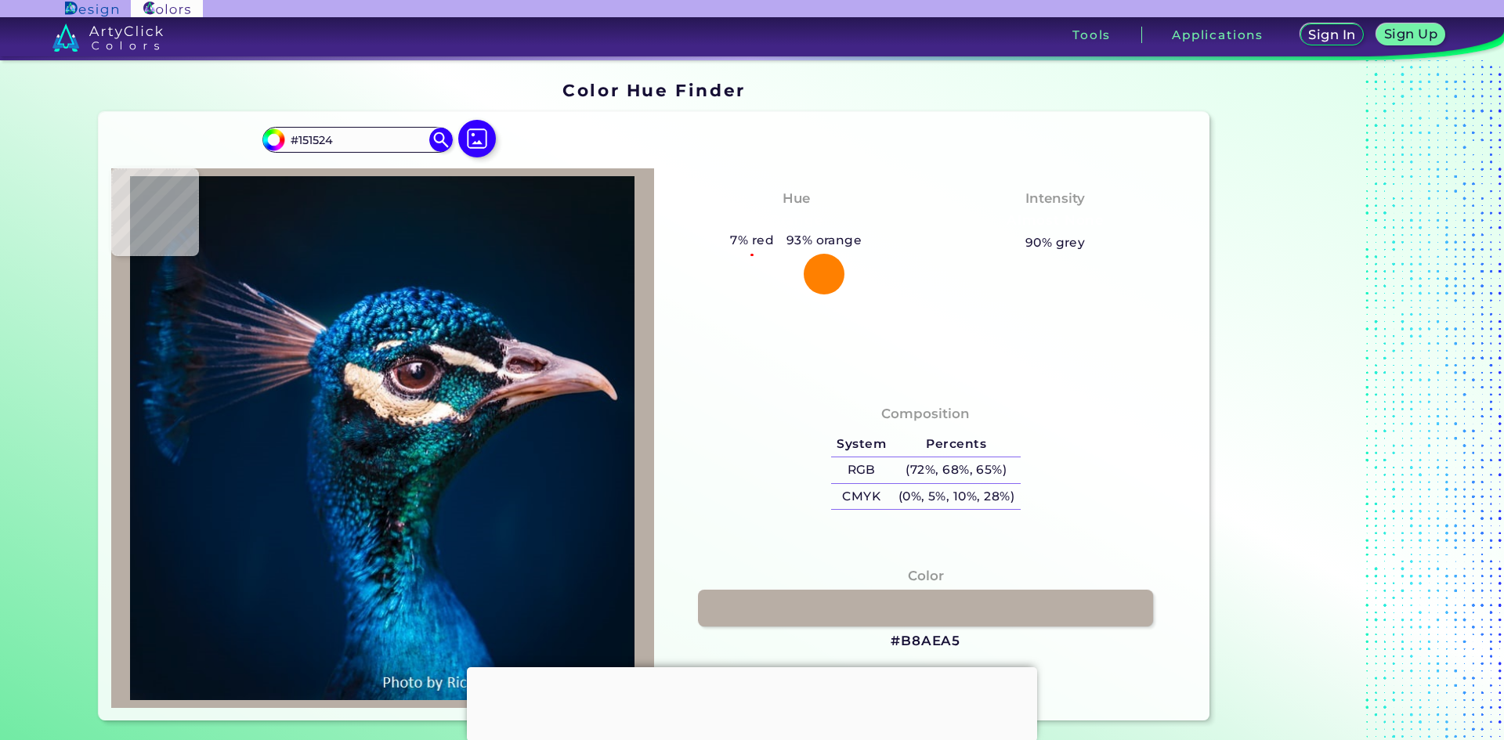
type input "#191E31"
type input "#19303f"
type input "#19303F"
type input "#234555"
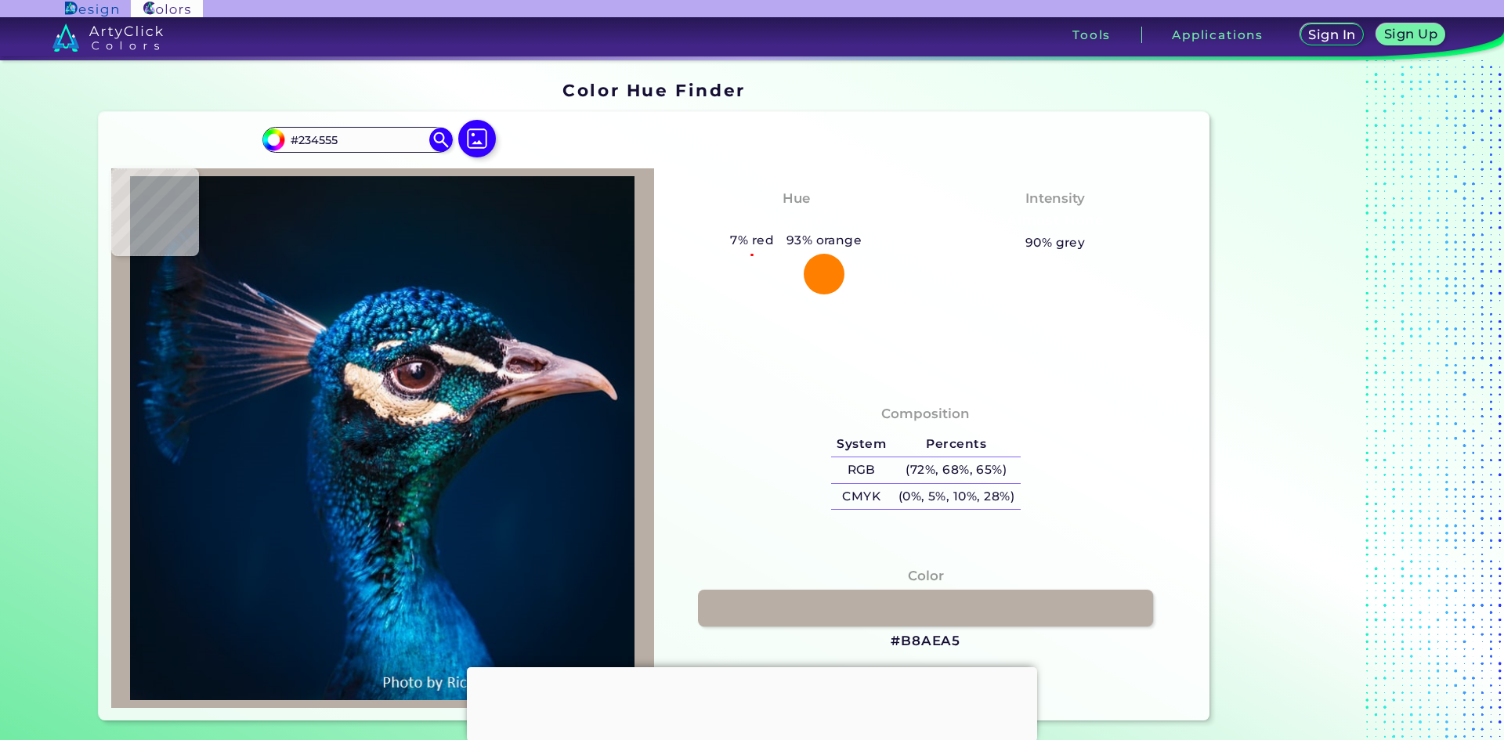
type input "#2c4e5d"
type input "#2C4E5D"
type input "#3a5e6c"
type input "#3A5E6C"
type input "#3a5865"
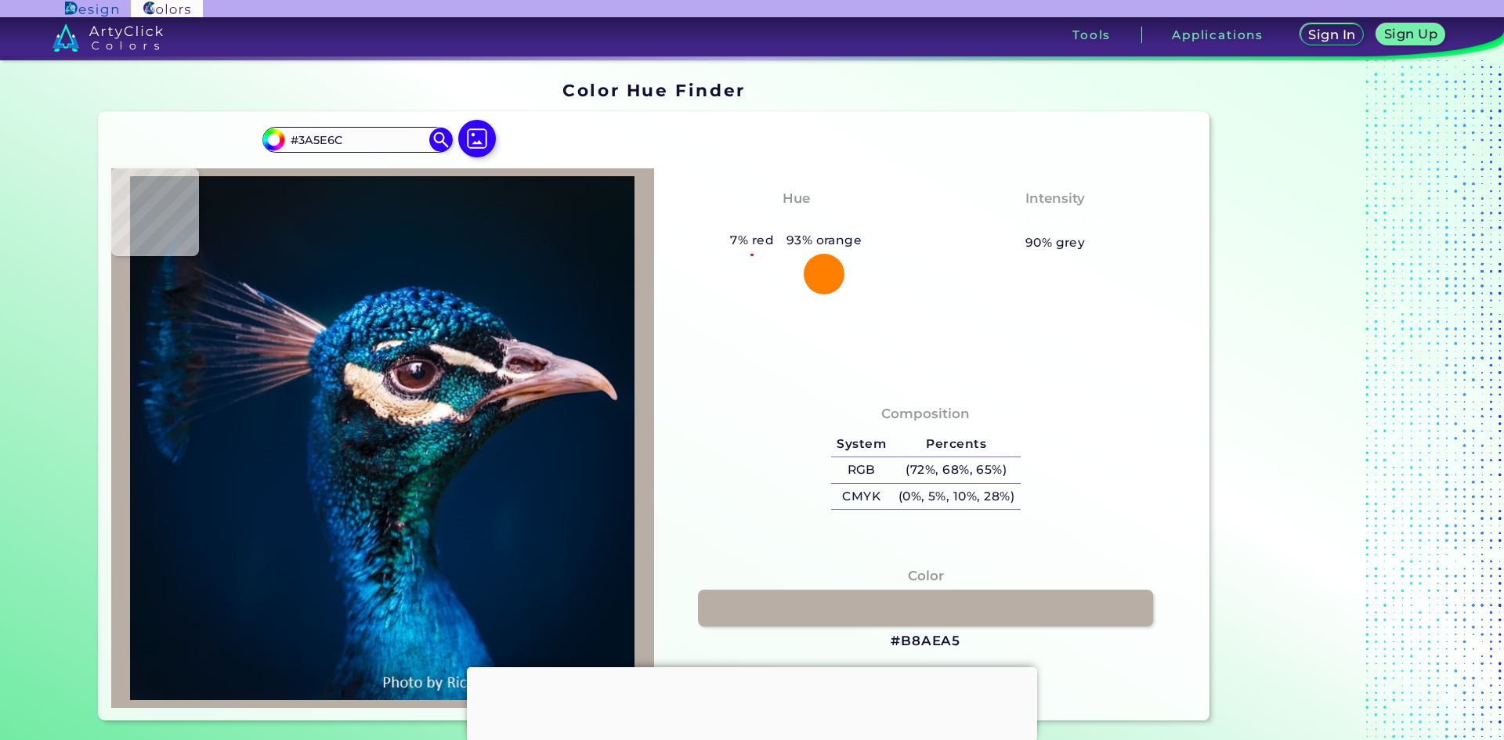
type input "#3A5865"
type input "#112633"
type input "#0a151e"
type input "#0A151E"
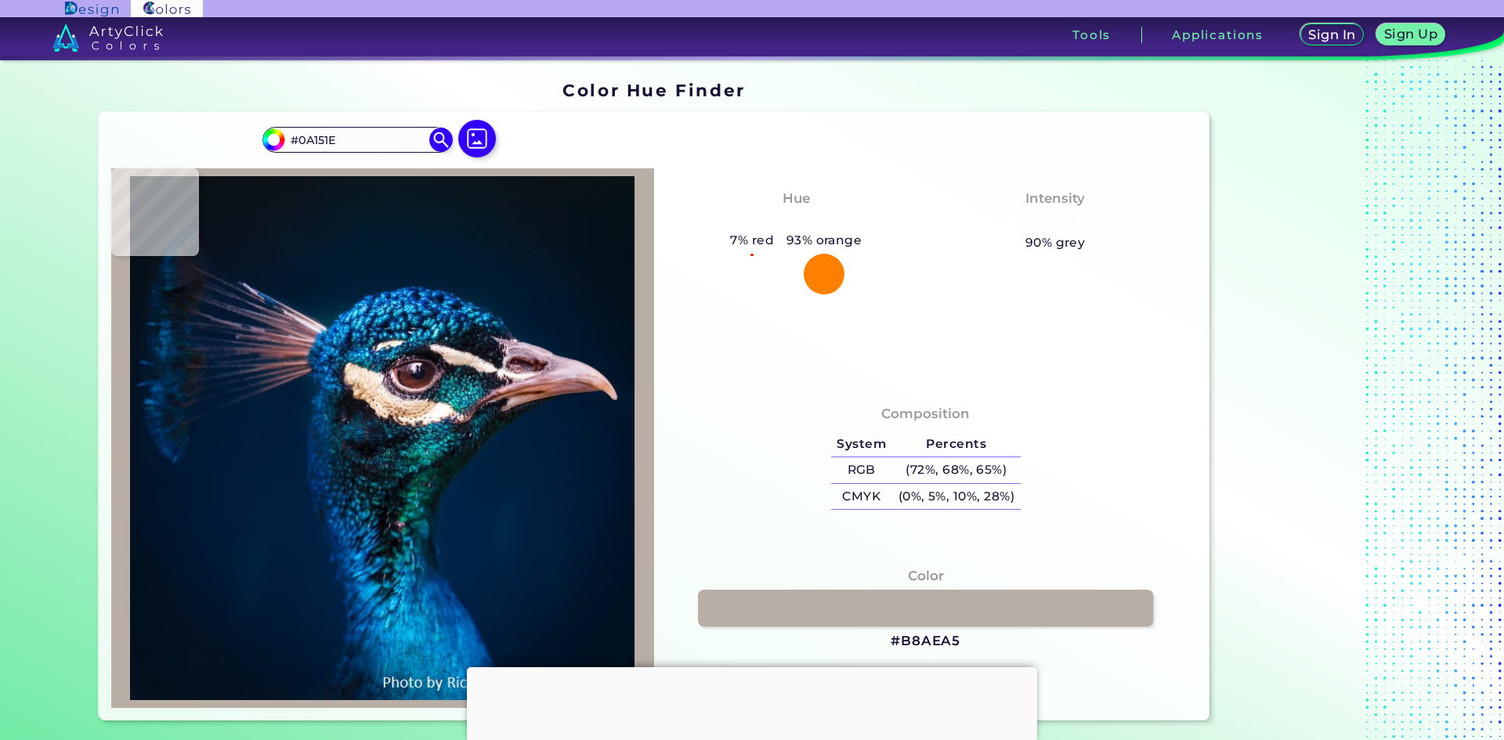
type input "#0a0b17"
type input "#0A0B17"
type input "#2f2734"
type input "#2F2734"
type input "#624f5f"
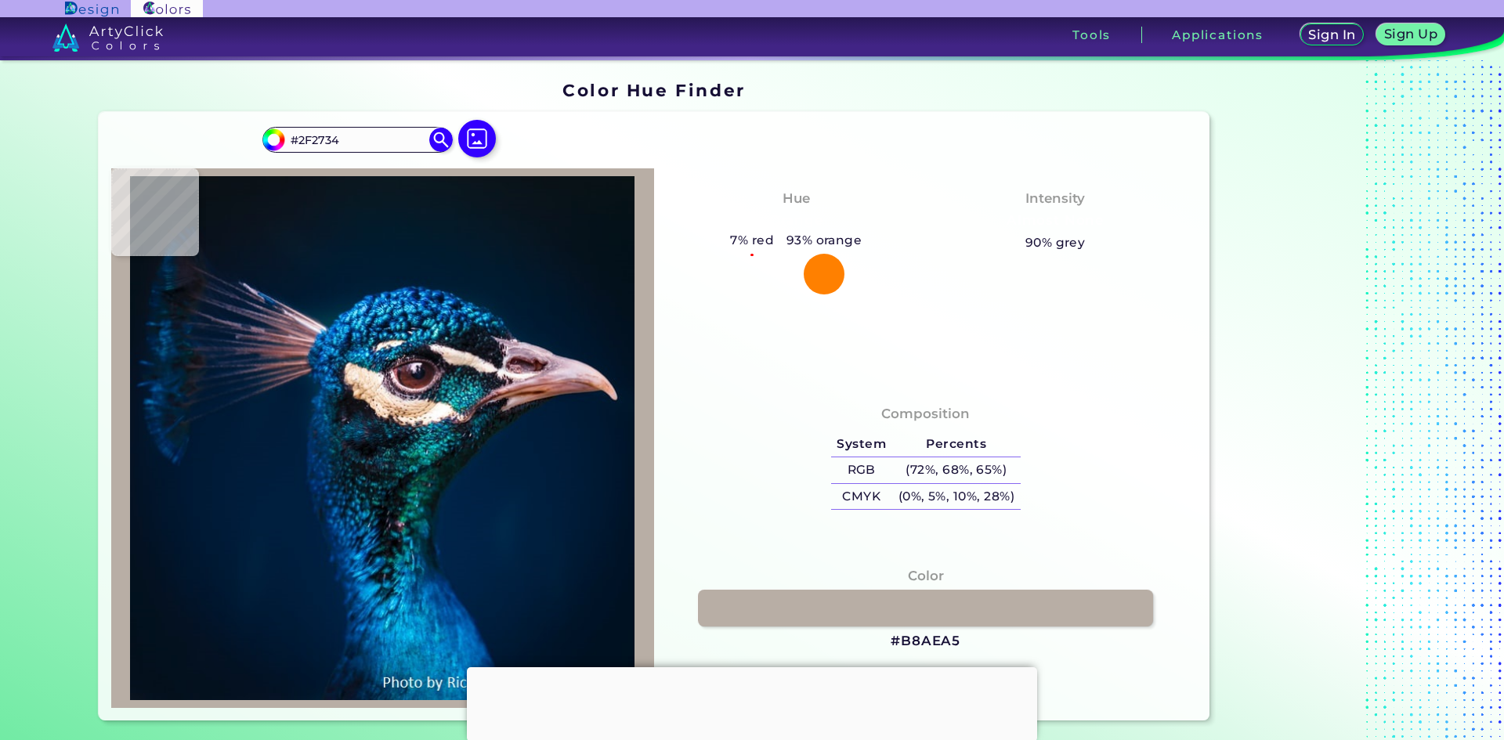
type input "#624F5F"
type input "#8f7383"
type input "#8F7383"
type input "#b899a7"
type input "#B899A7"
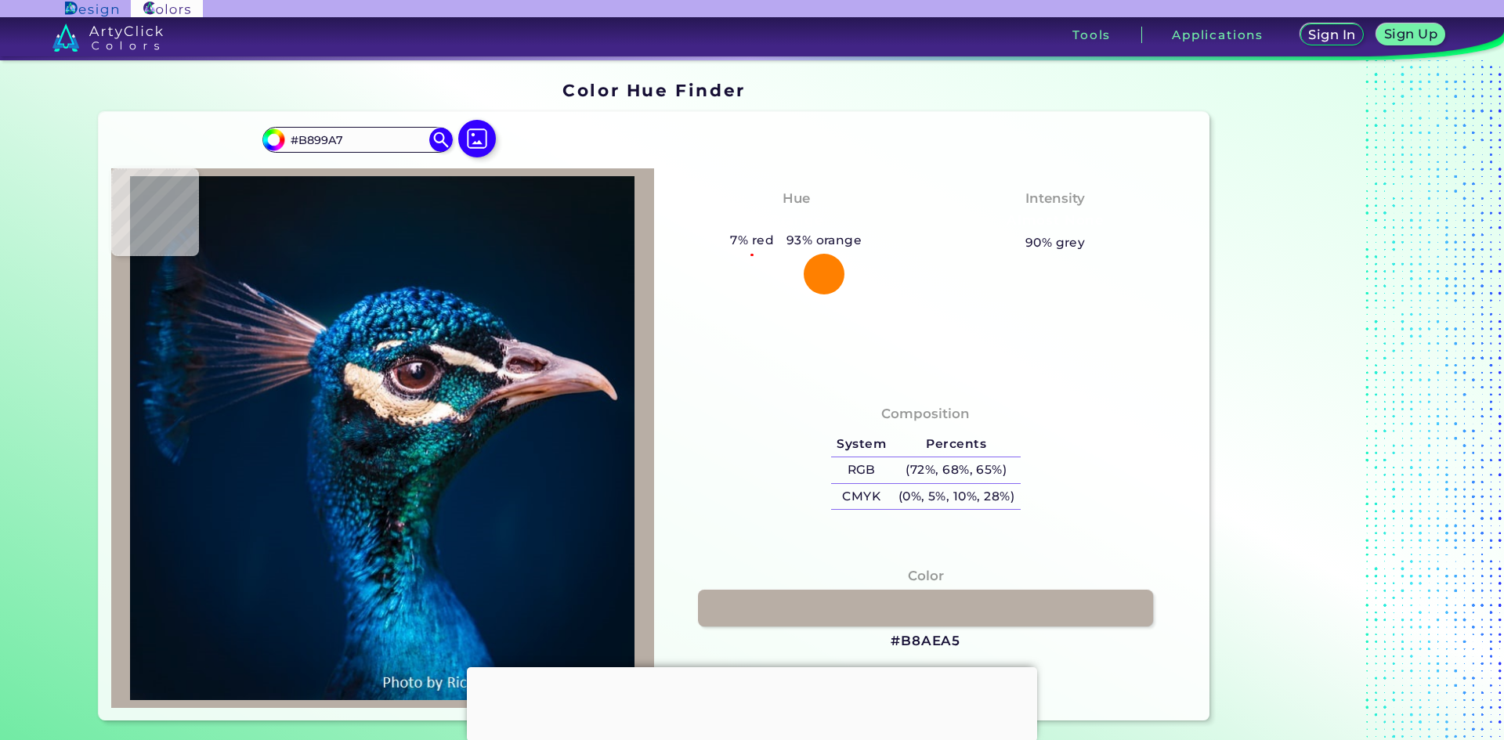
type input "#c5a5b1"
type input "#C5A5B1"
type input "#ac8a92"
type input "#AC8A92"
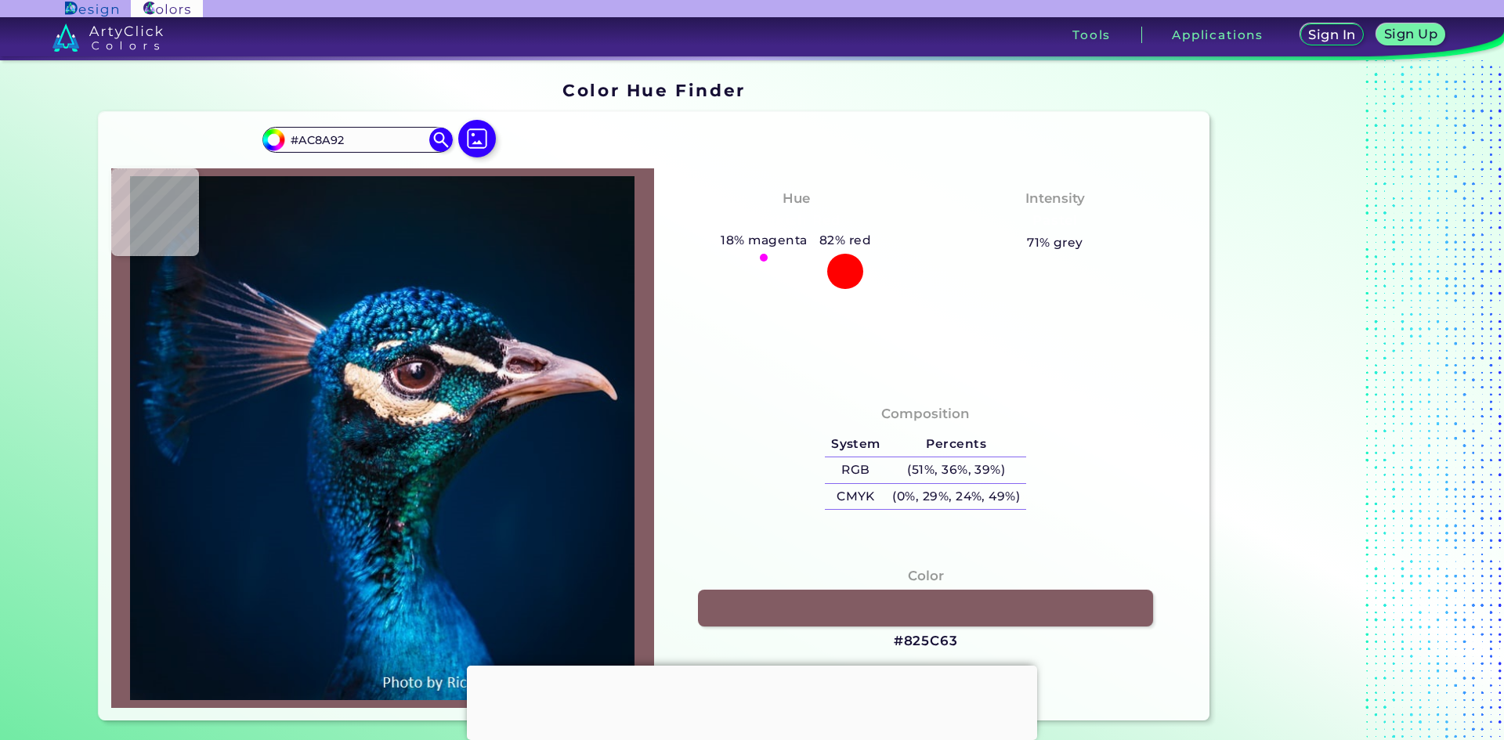
type input "#825c63"
type input "#825C63"
type input "#6c3f43"
type input "#6C3F43"
type input "#673638"
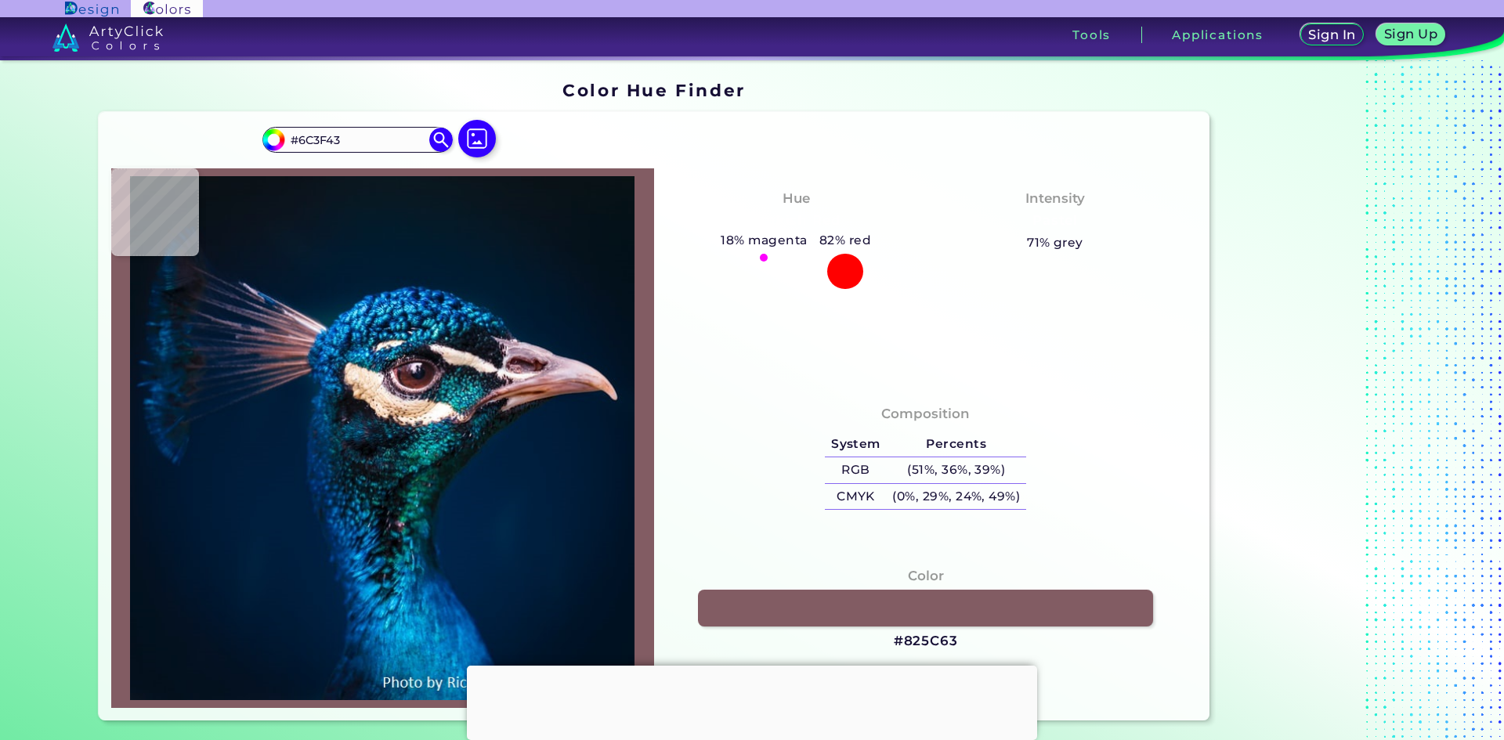
type input "#673638"
type input "#63312f"
type input "#63312F"
type input "#5c2926"
type input "#5C2926"
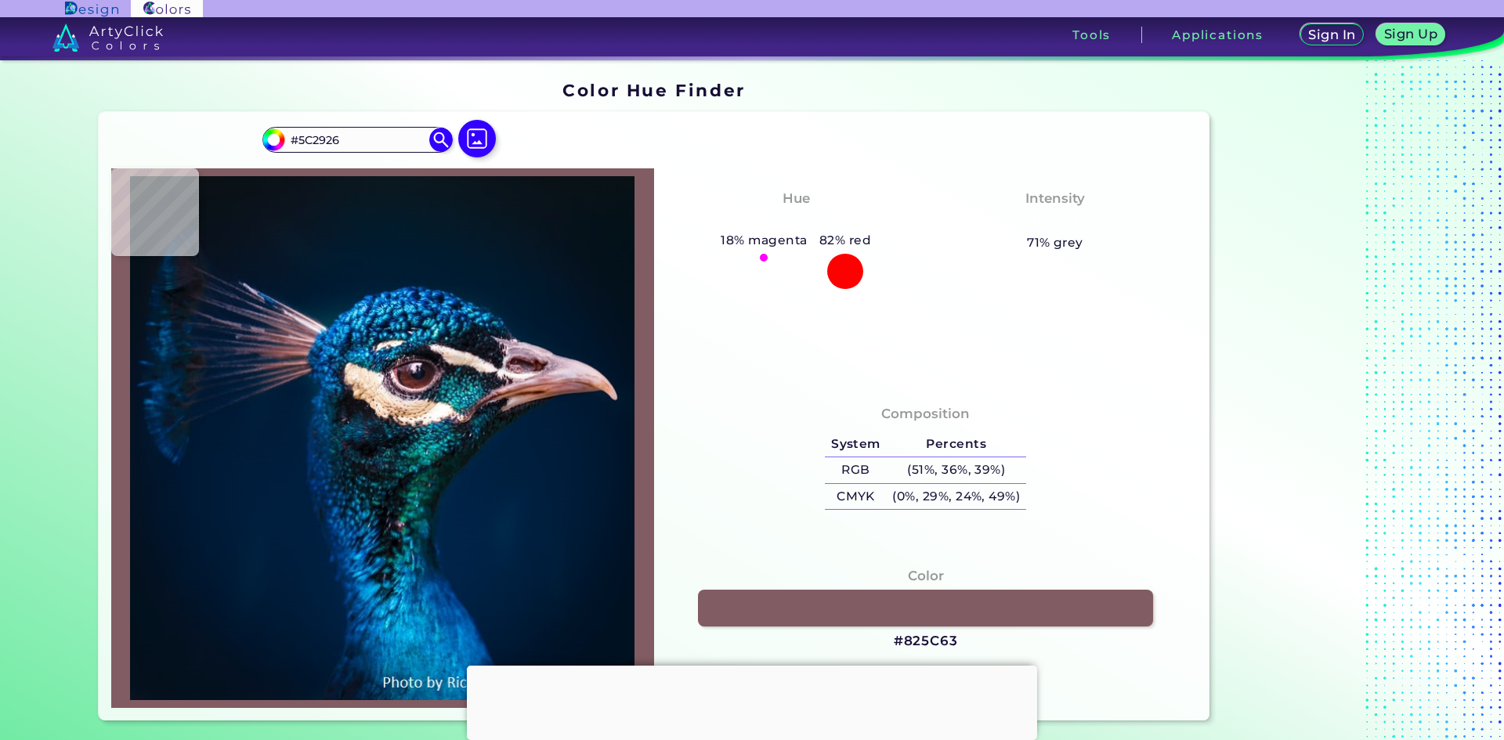
type input "#552321"
type input "#4f2421"
type input "#4F2421"
type input "#441e1d"
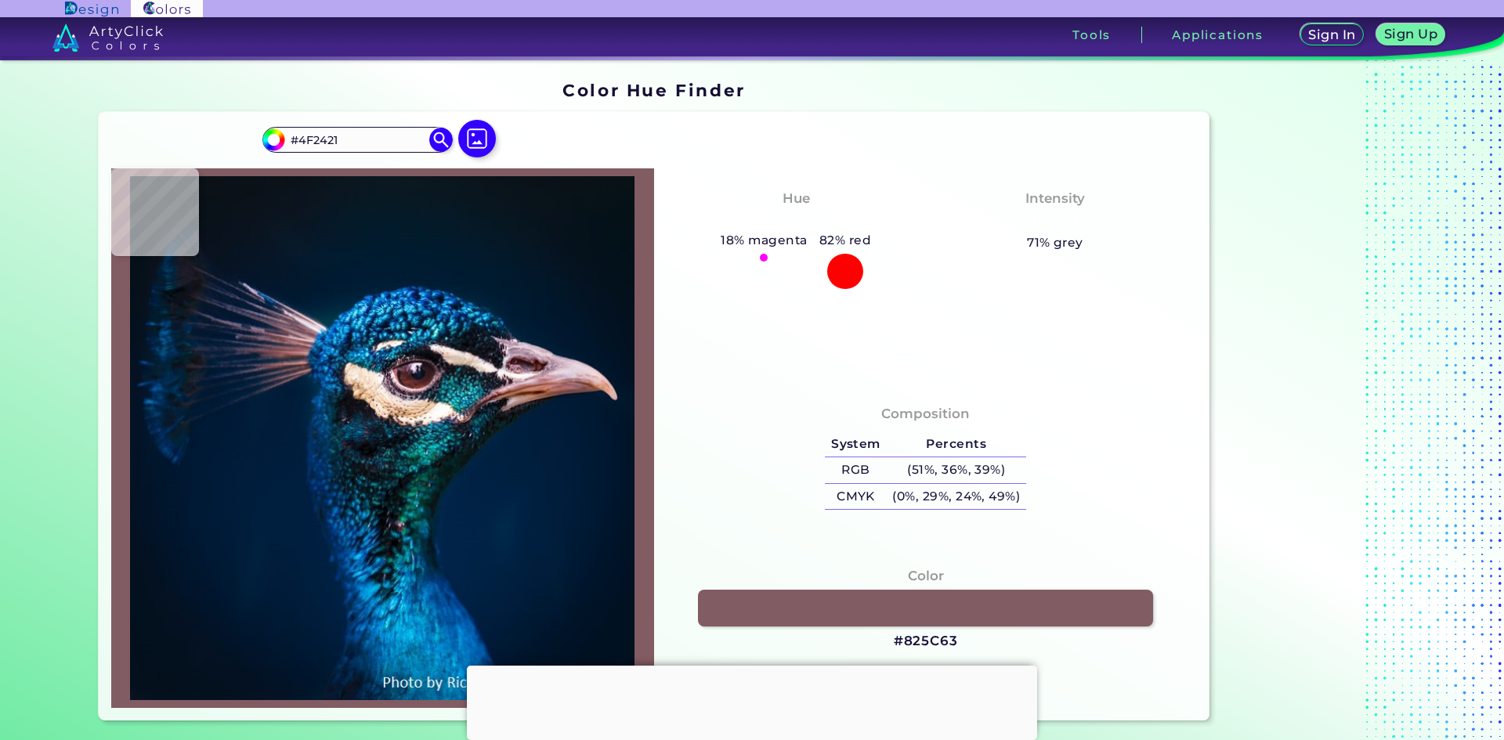
type input "#441E1D"
type input "#3f1b1d"
type input "#3F1B1D"
type input "#462328"
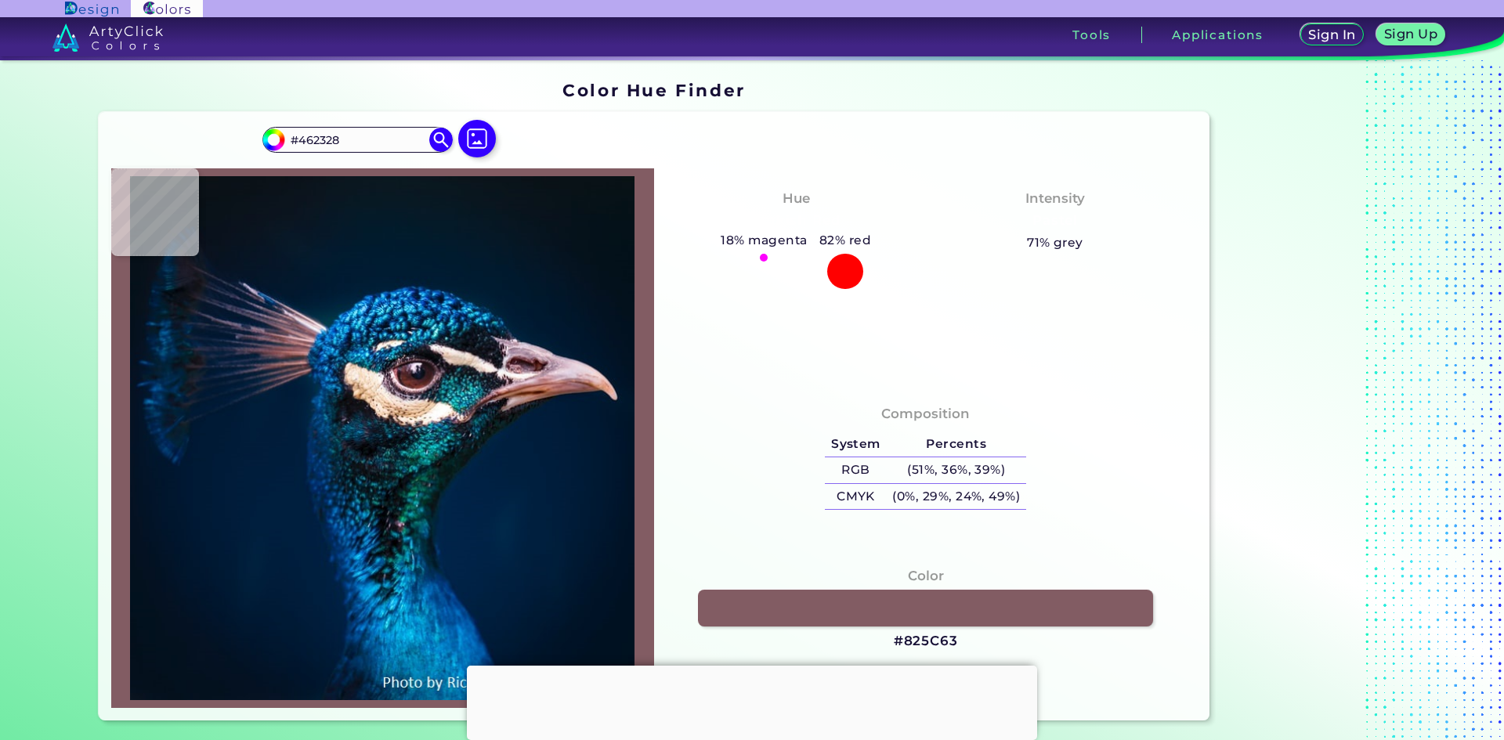
type input "#3c191f"
type input "#3C191F"
type input "#391a1f"
type input "#391A1F"
type input "#341e21"
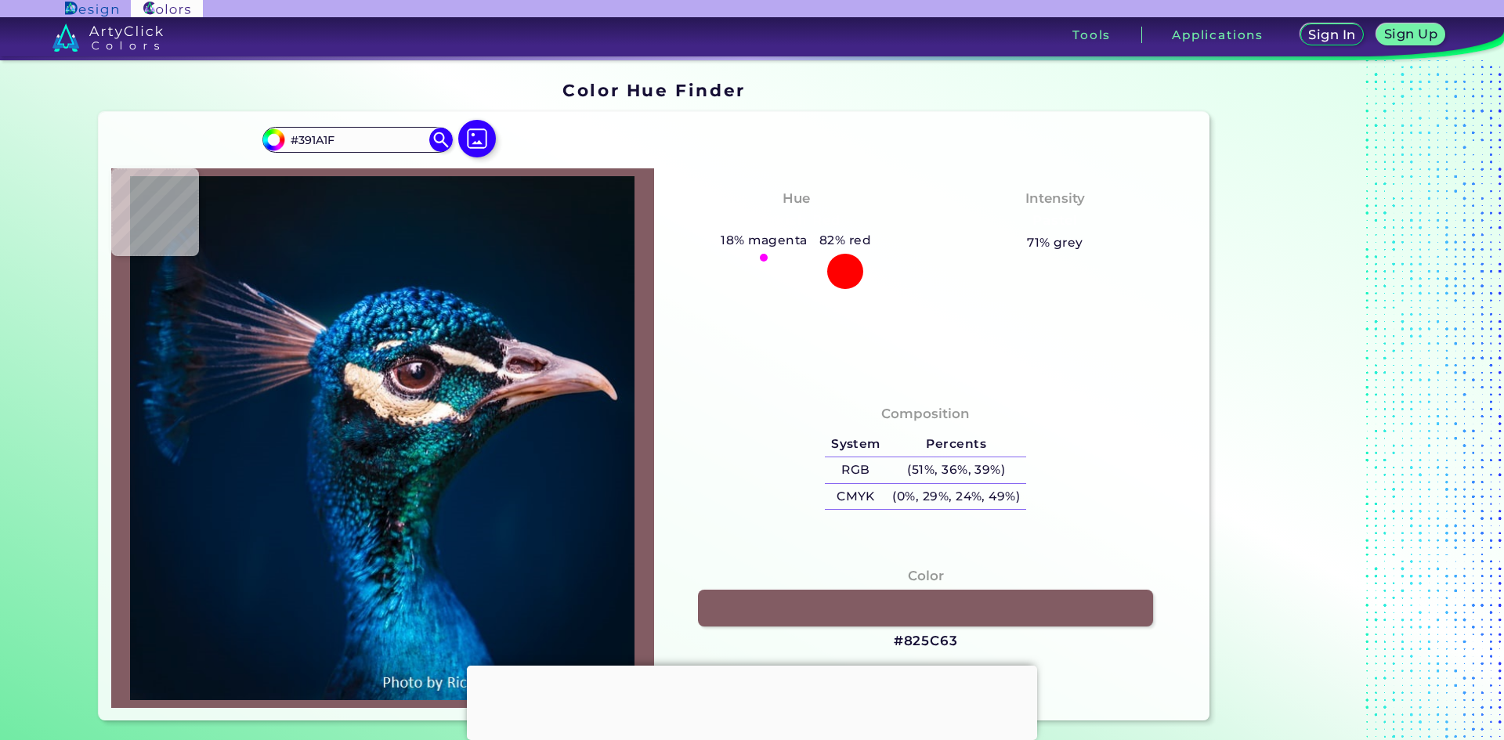
type input "#341E21"
type input "#311e22"
type input "#311E22"
type input "#291c21"
type input "#291C21"
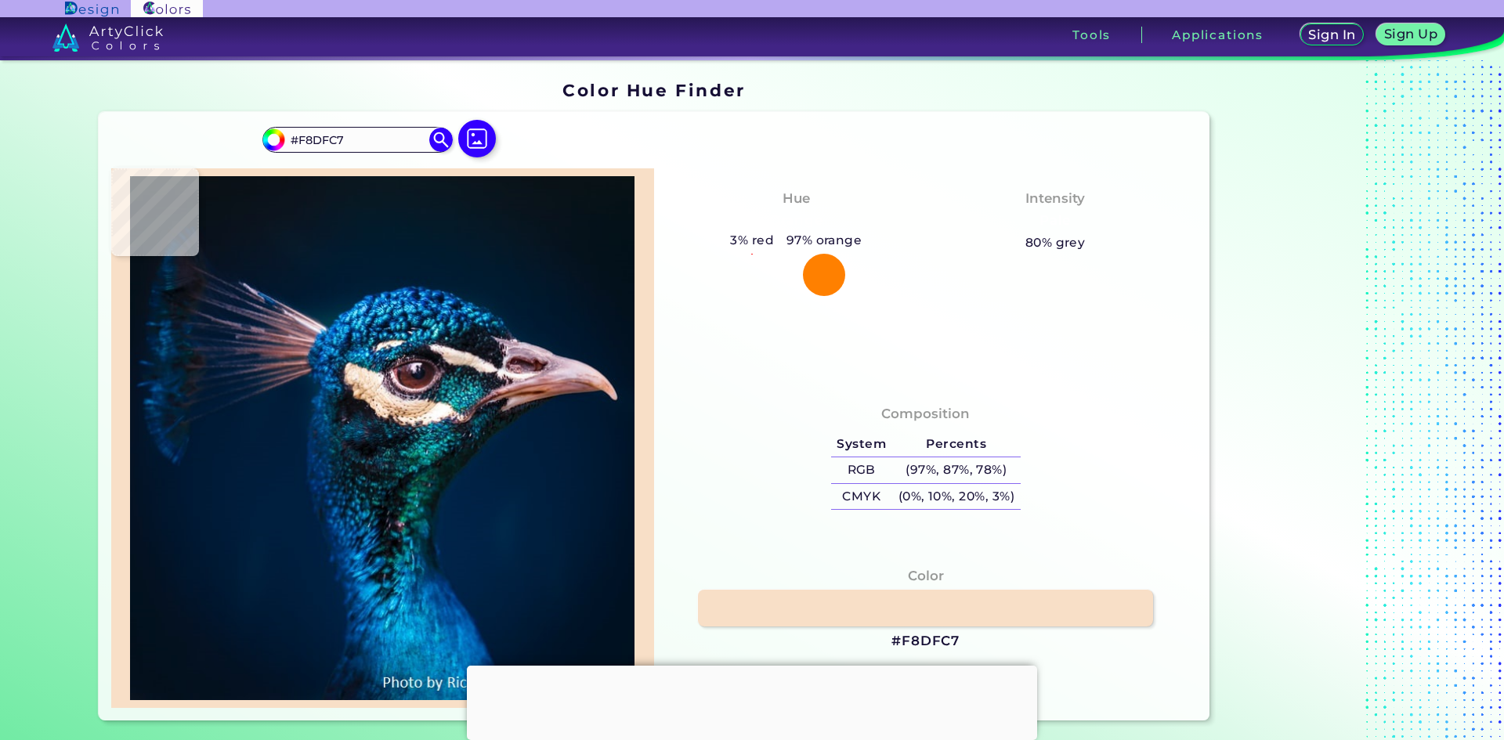
drag, startPoint x: 429, startPoint y: 380, endPoint x: 371, endPoint y: 390, distance: 58.9
click at [371, 390] on img at bounding box center [382, 438] width 527 height 524
click at [433, 371] on img at bounding box center [382, 438] width 527 height 524
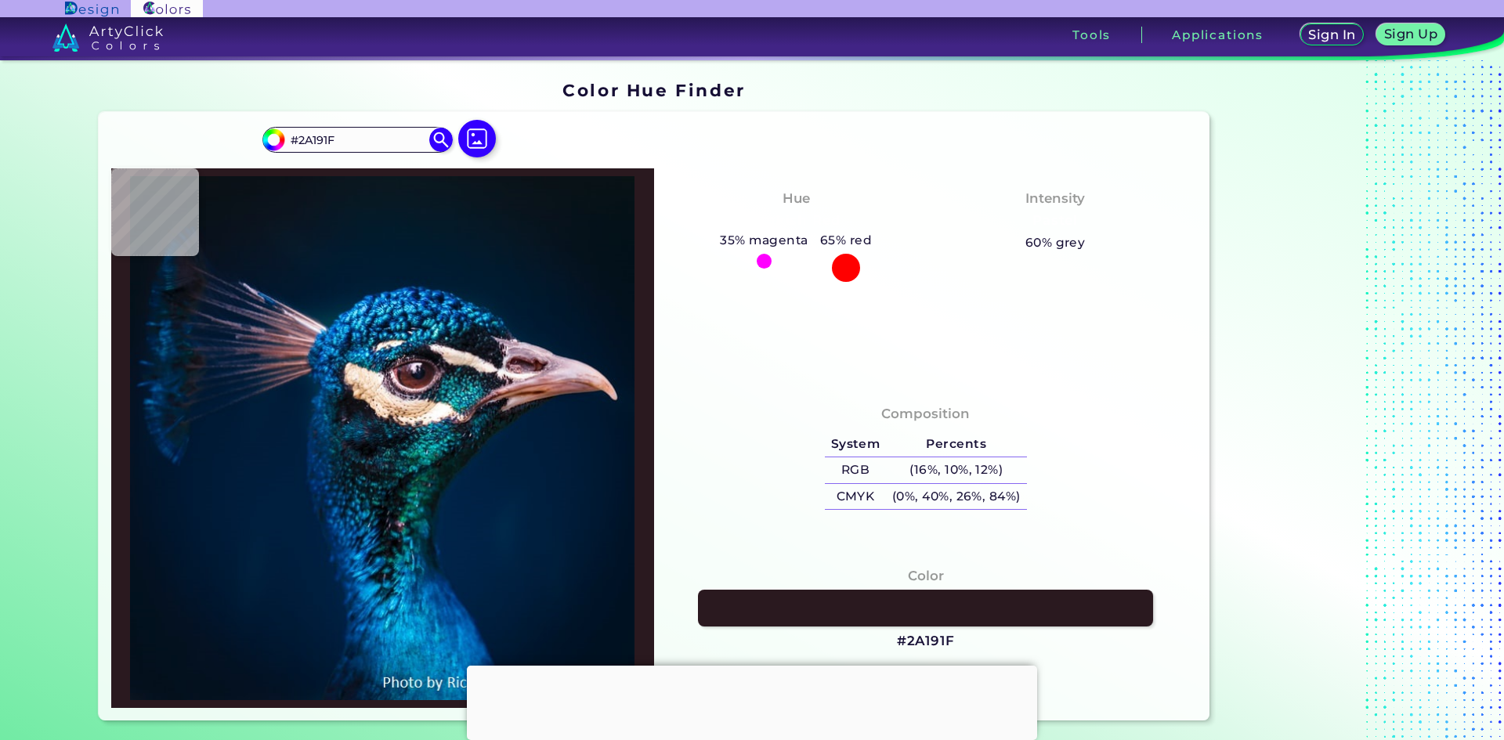
click at [422, 375] on img at bounding box center [382, 438] width 527 height 524
click at [521, 361] on img at bounding box center [382, 438] width 527 height 524
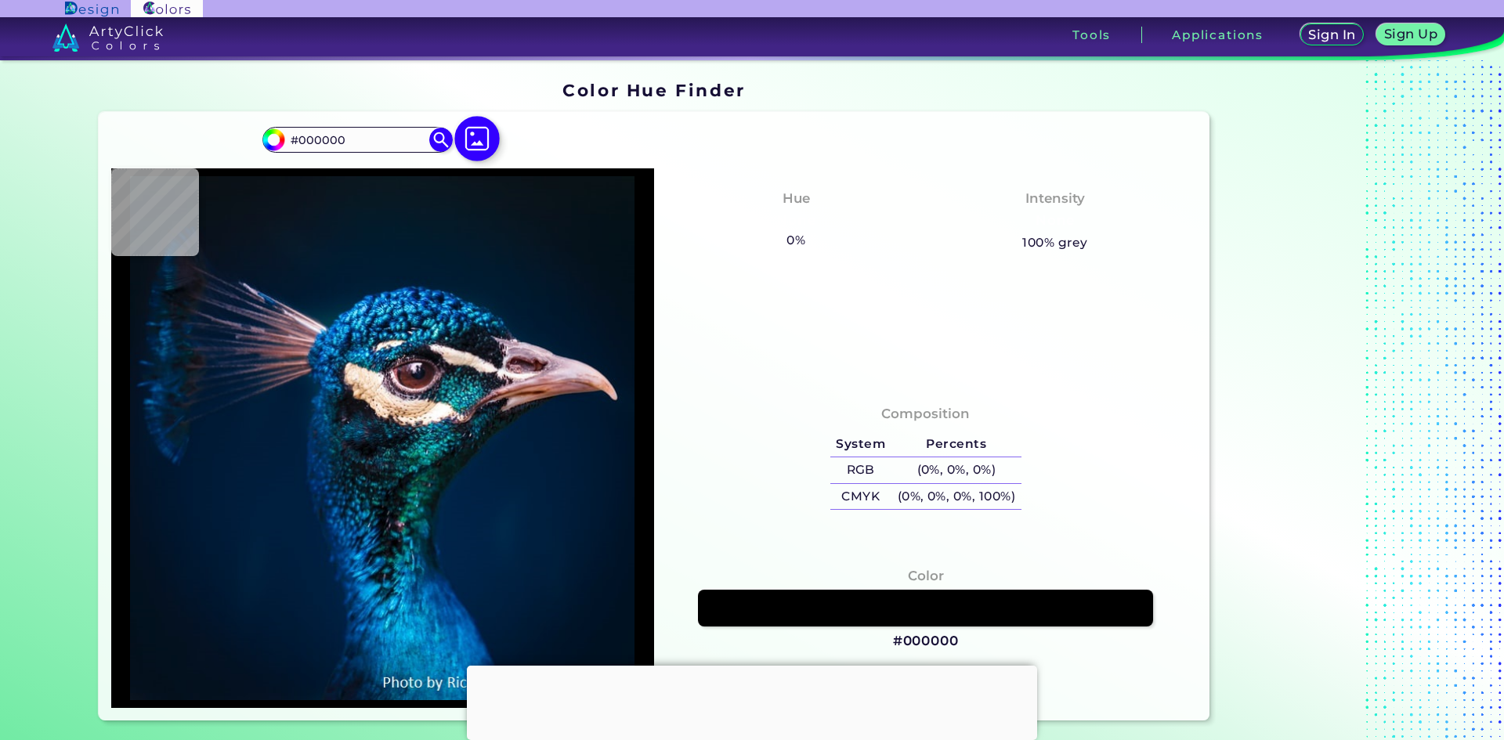
click at [469, 149] on img at bounding box center [476, 138] width 45 height 45
click at [0, 0] on input "file" at bounding box center [0, 0] width 0 height 0
